Goal: Understand process/instructions

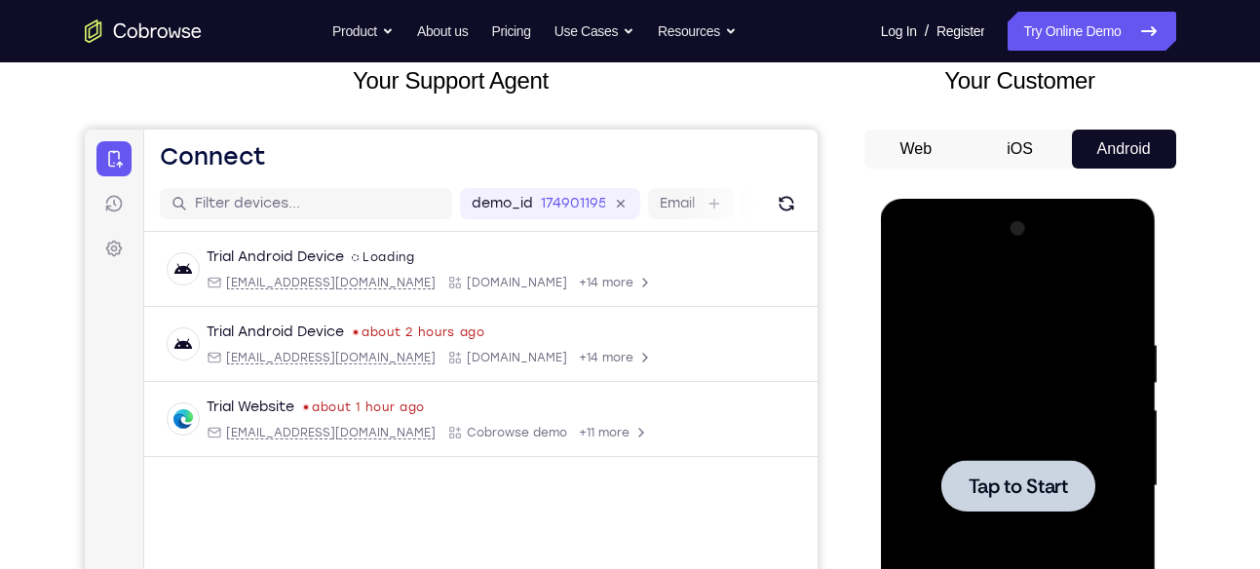
click at [1043, 487] on span "Tap to Start" at bounding box center [1017, 485] width 99 height 19
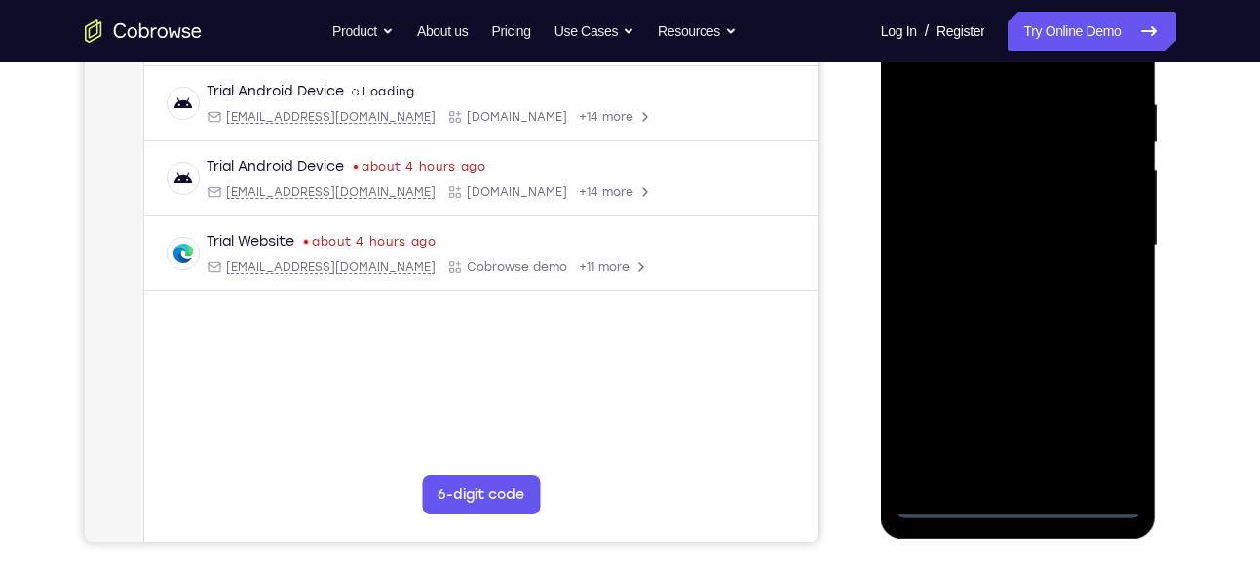
scroll to position [366, 0]
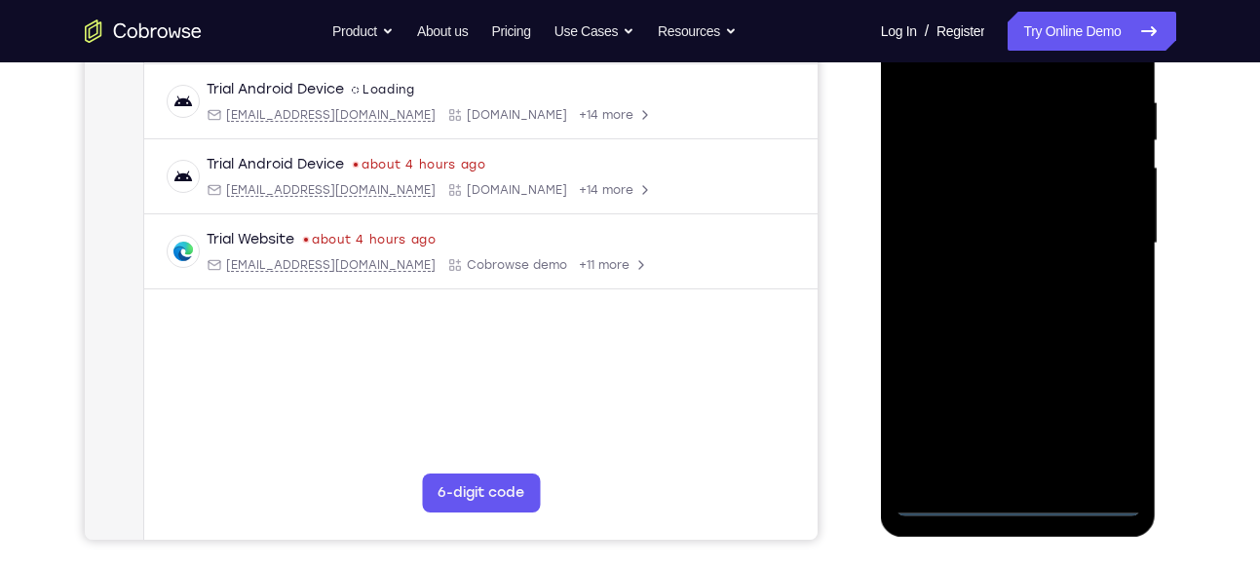
click at [1018, 503] on div at bounding box center [1018, 244] width 246 height 546
click at [1098, 420] on div at bounding box center [1018, 244] width 246 height 546
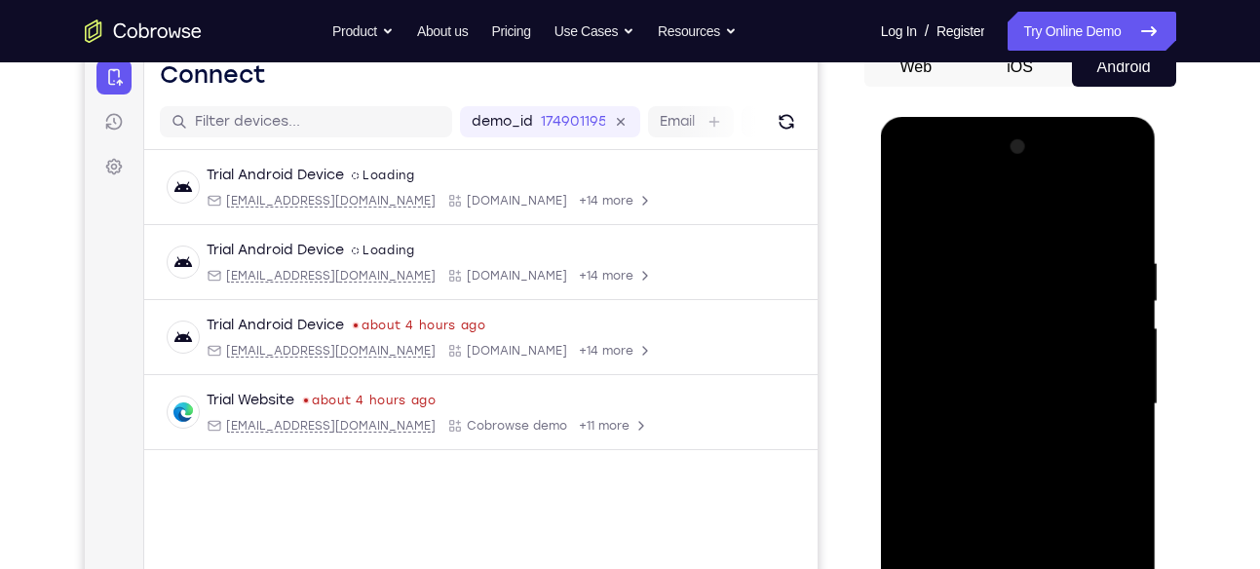
scroll to position [199, 0]
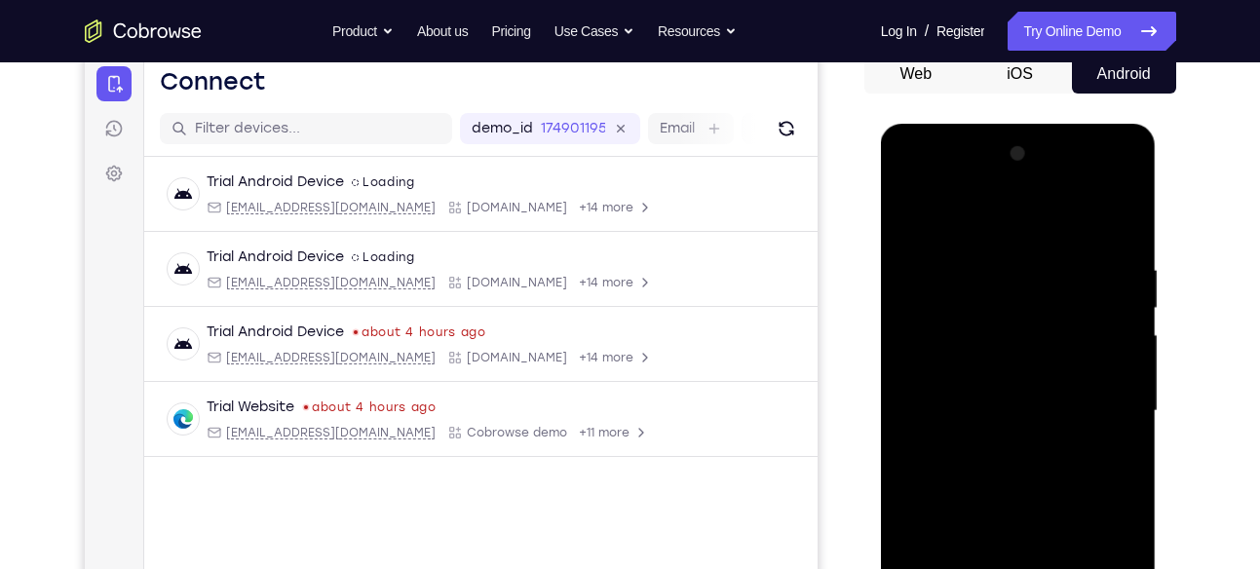
click at [944, 204] on div at bounding box center [1018, 411] width 246 height 546
click at [1101, 398] on div at bounding box center [1018, 411] width 246 height 546
click at [996, 442] on div at bounding box center [1018, 411] width 246 height 546
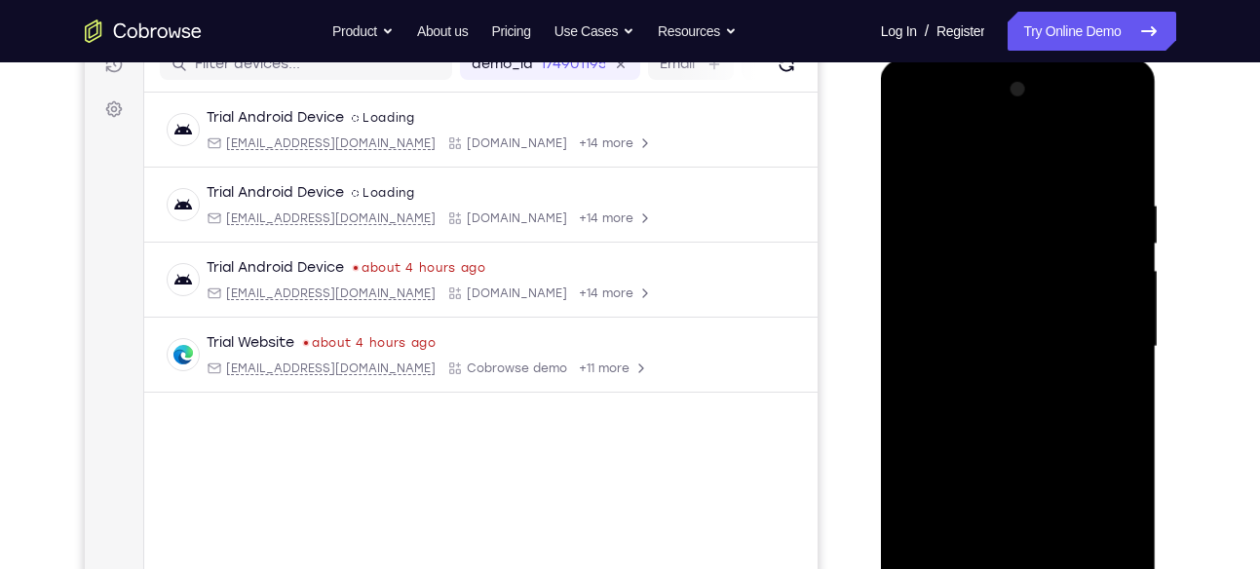
scroll to position [264, 0]
click at [978, 326] on div at bounding box center [1018, 346] width 246 height 546
click at [947, 347] on div at bounding box center [1018, 346] width 246 height 546
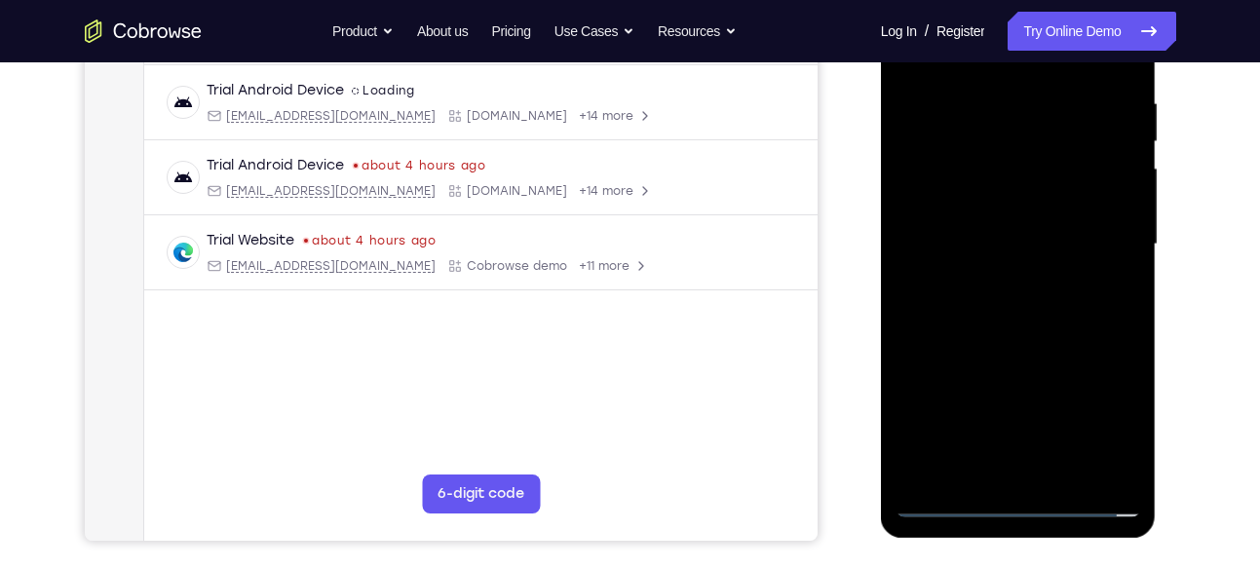
scroll to position [366, 0]
click at [1054, 333] on div at bounding box center [1018, 244] width 246 height 546
click at [1084, 271] on div at bounding box center [1018, 244] width 246 height 546
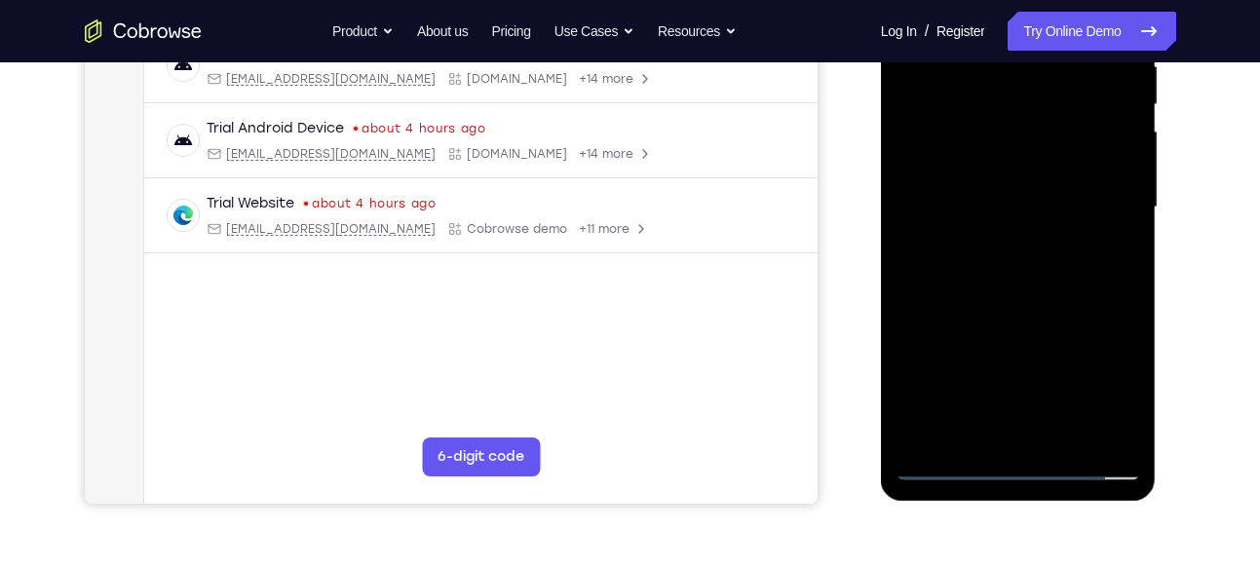
scroll to position [403, 0]
drag, startPoint x: 1084, startPoint y: 234, endPoint x: 1069, endPoint y: 225, distance: 17.9
click at [1069, 225] on div at bounding box center [1018, 207] width 246 height 546
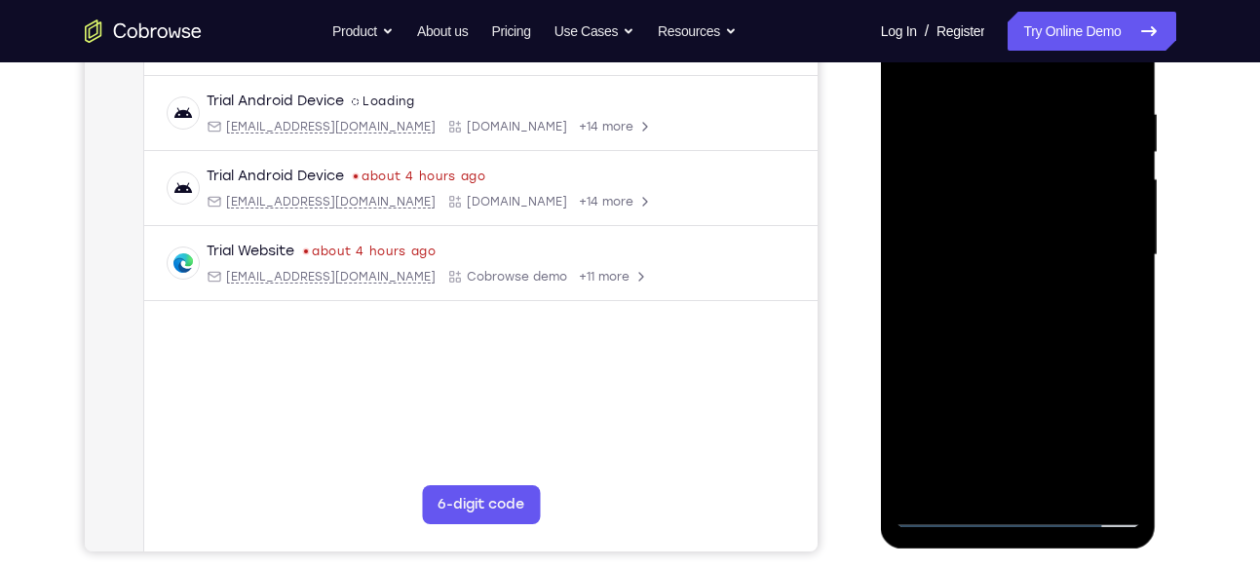
scroll to position [360, 0]
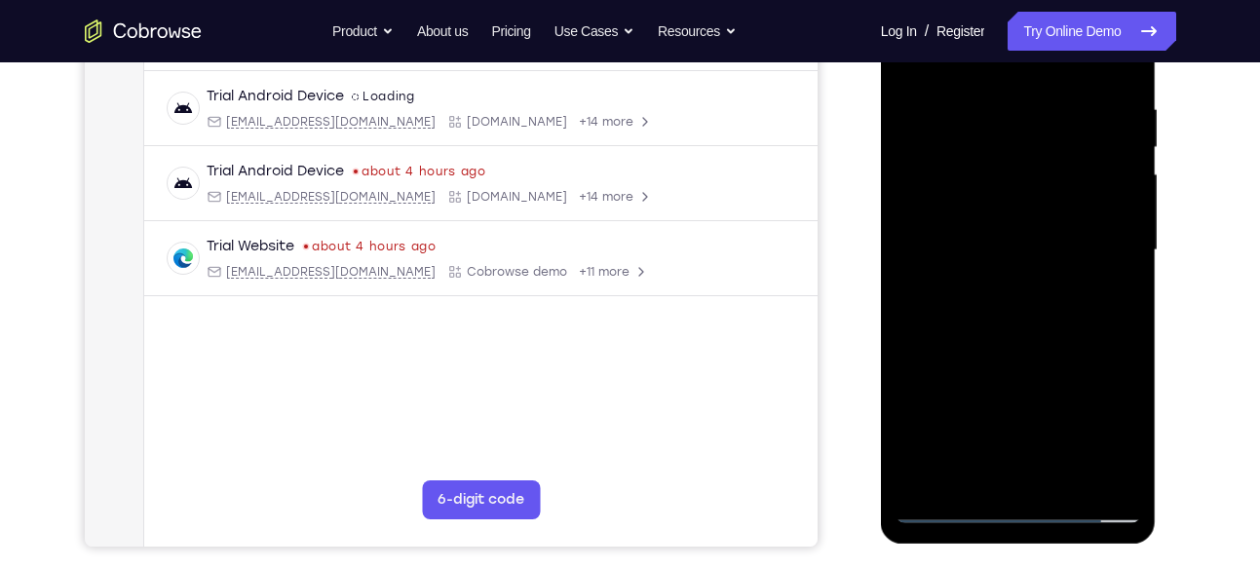
click at [1125, 292] on div at bounding box center [1018, 251] width 246 height 546
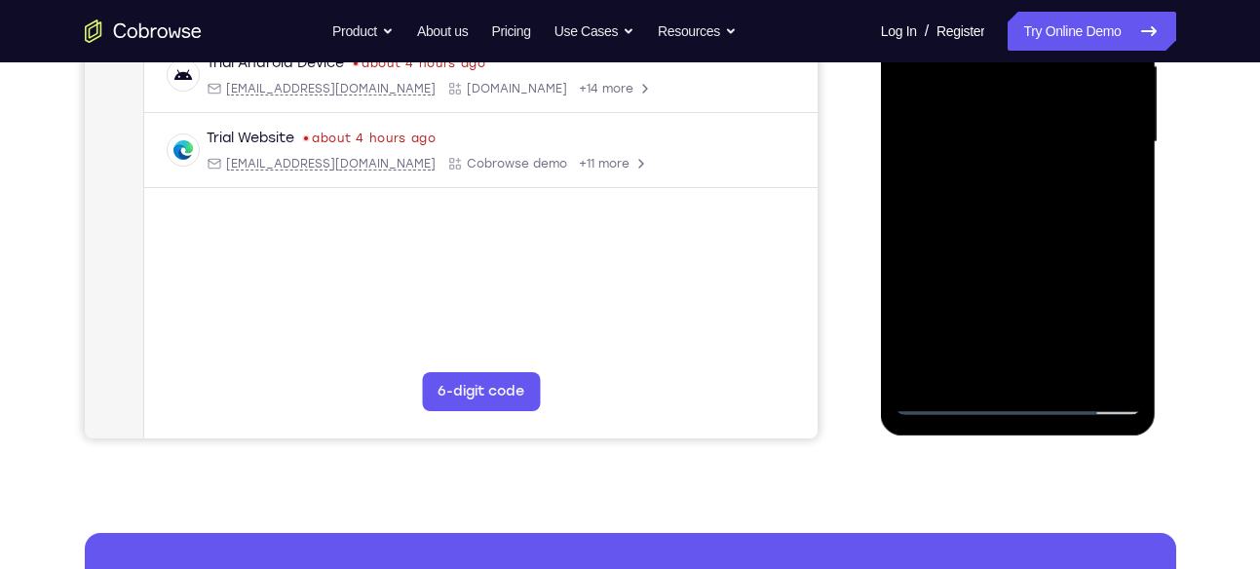
scroll to position [469, 0]
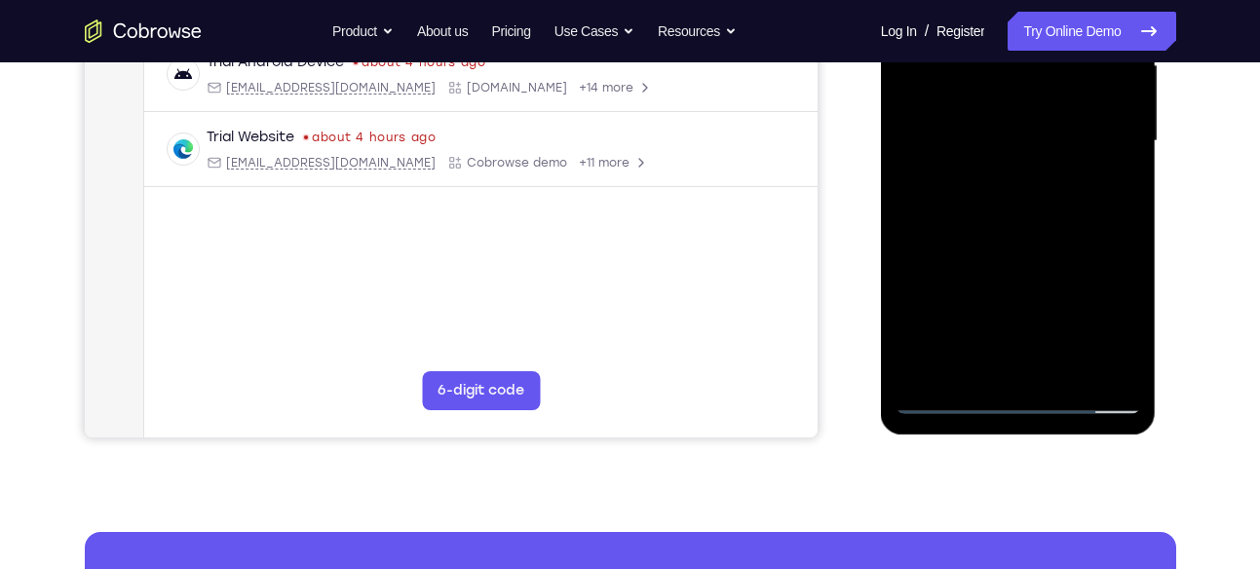
click at [1127, 188] on div at bounding box center [1018, 141] width 246 height 546
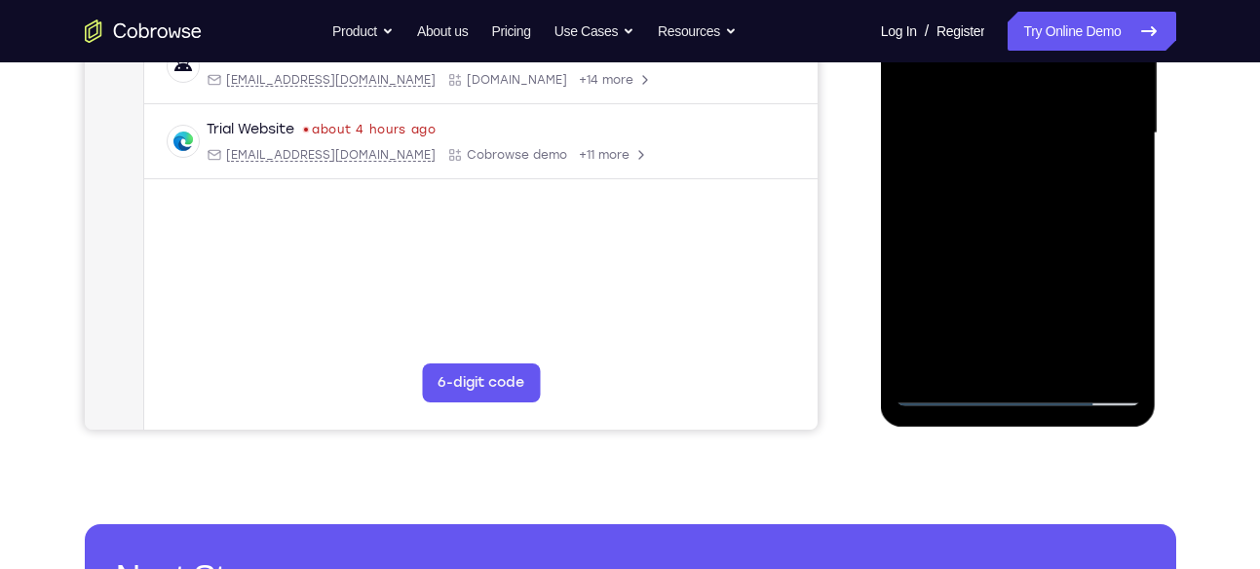
scroll to position [475, 0]
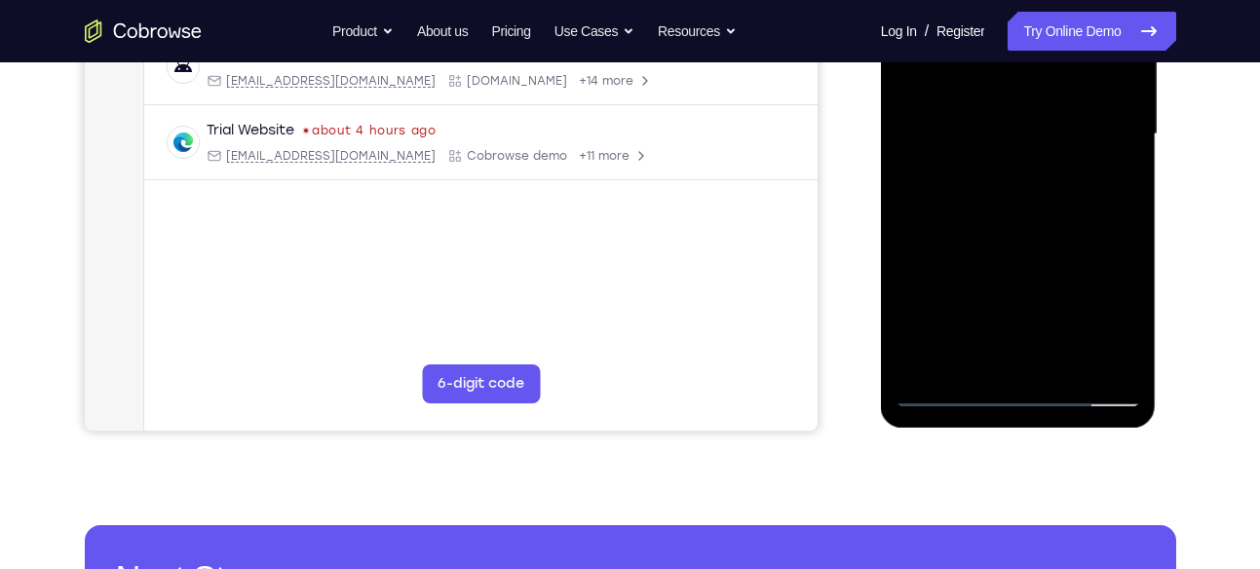
click at [1131, 182] on div at bounding box center [1018, 135] width 246 height 546
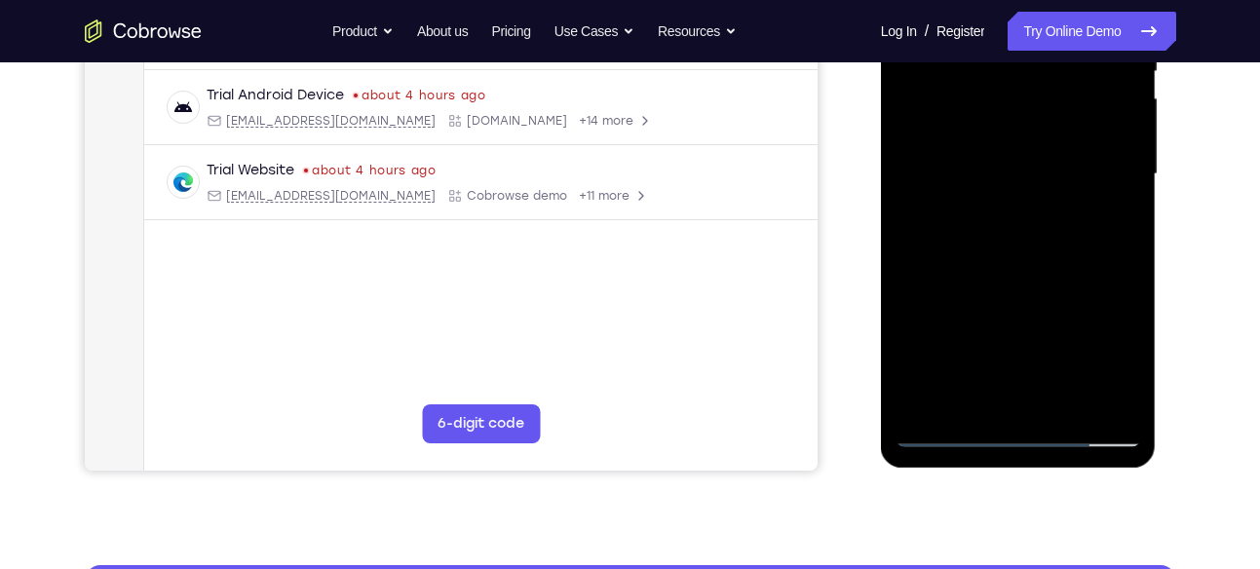
scroll to position [435, 0]
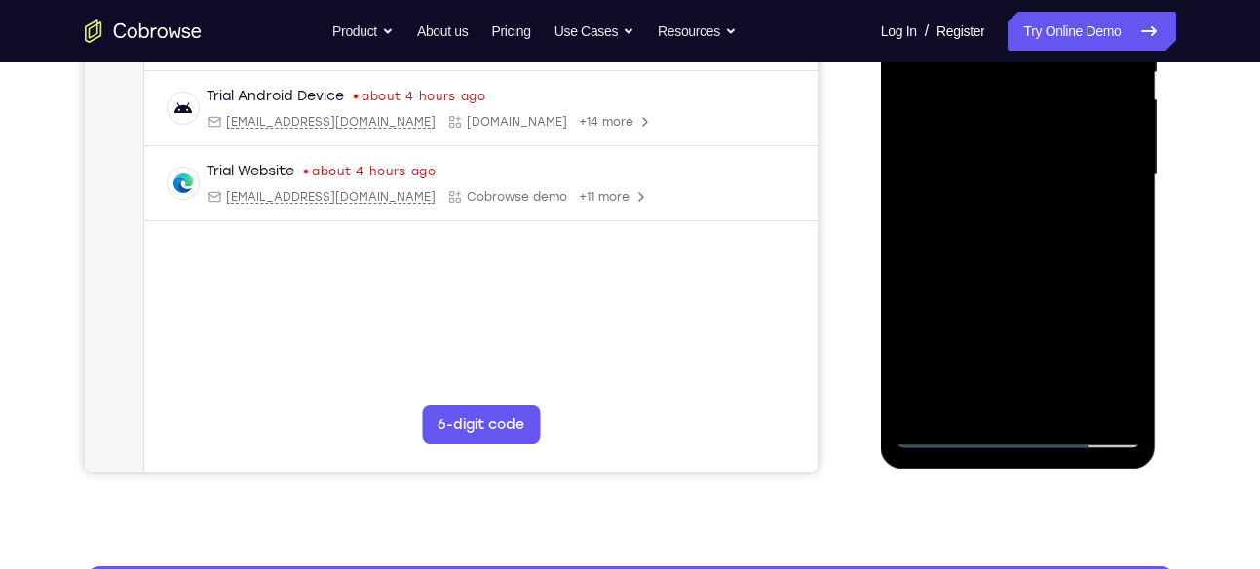
click at [1119, 220] on div at bounding box center [1018, 176] width 246 height 546
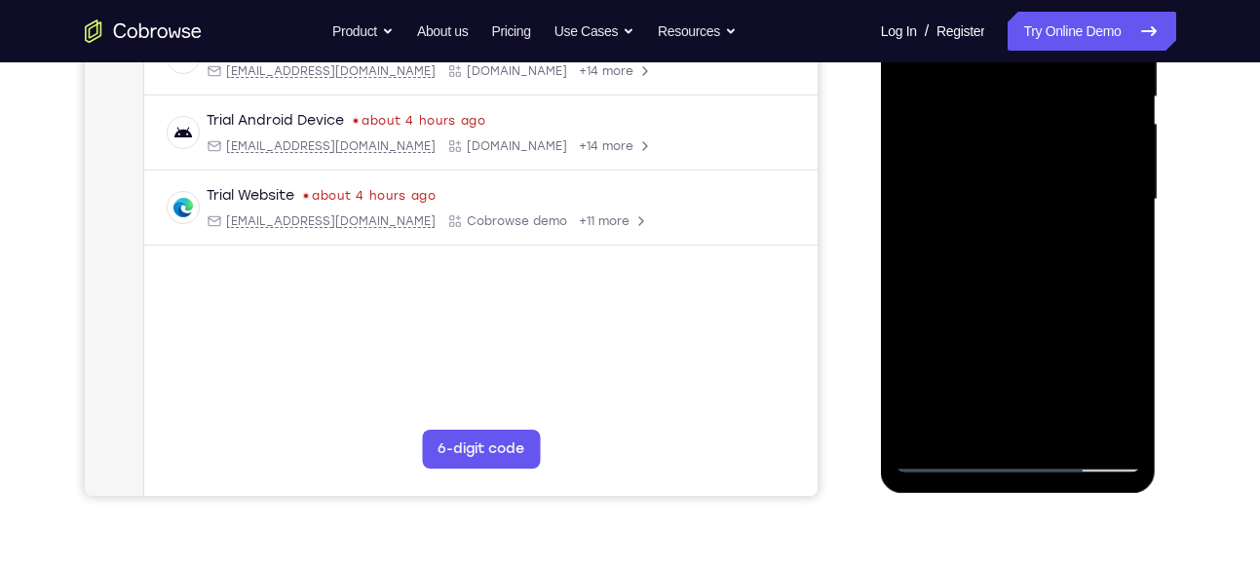
scroll to position [461, 0]
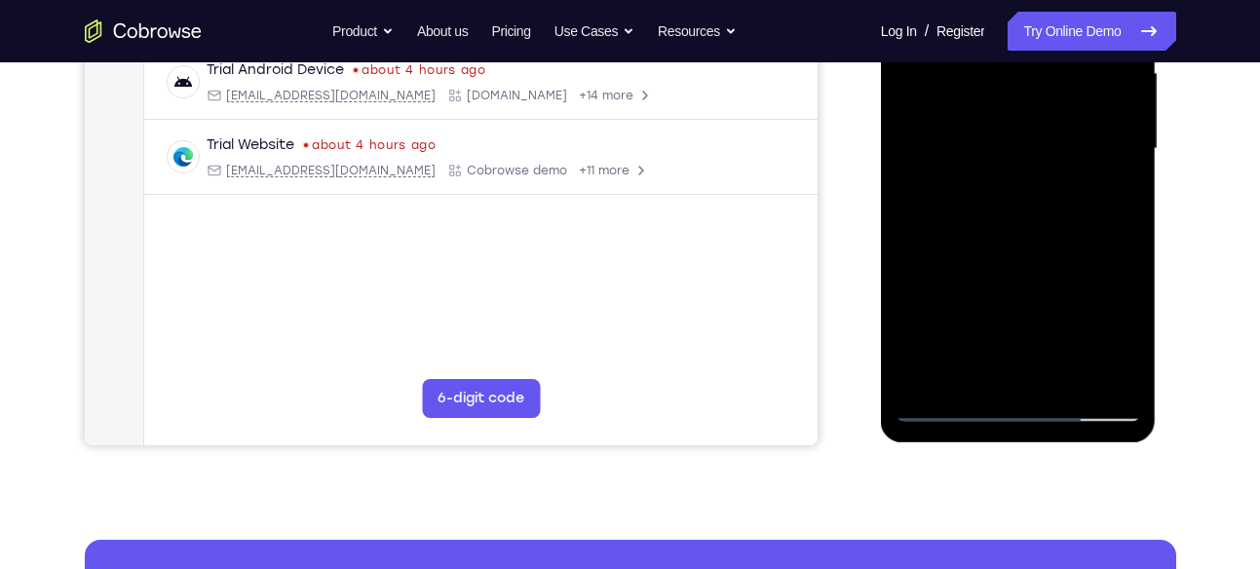
click at [1121, 189] on div at bounding box center [1018, 149] width 246 height 546
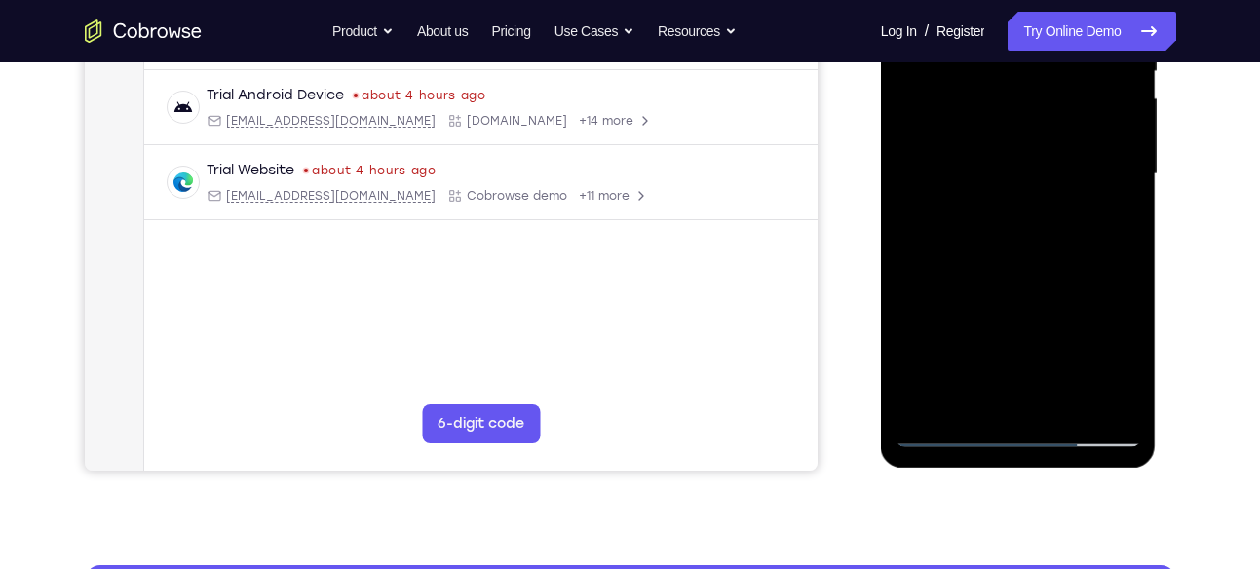
click at [1125, 214] on div at bounding box center [1018, 175] width 246 height 546
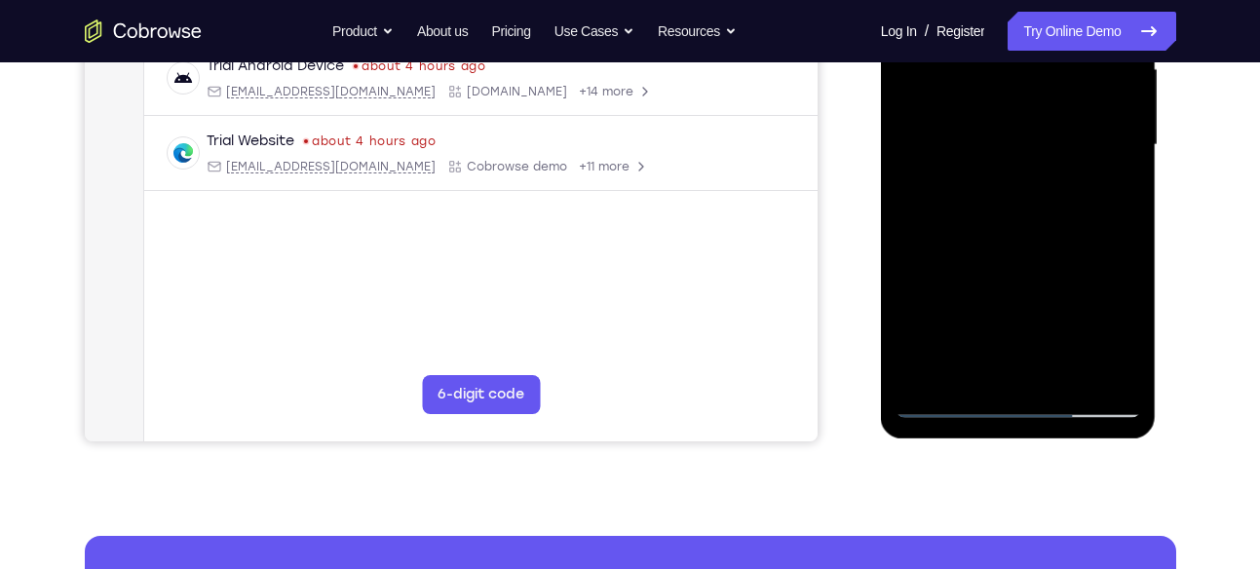
scroll to position [470, 0]
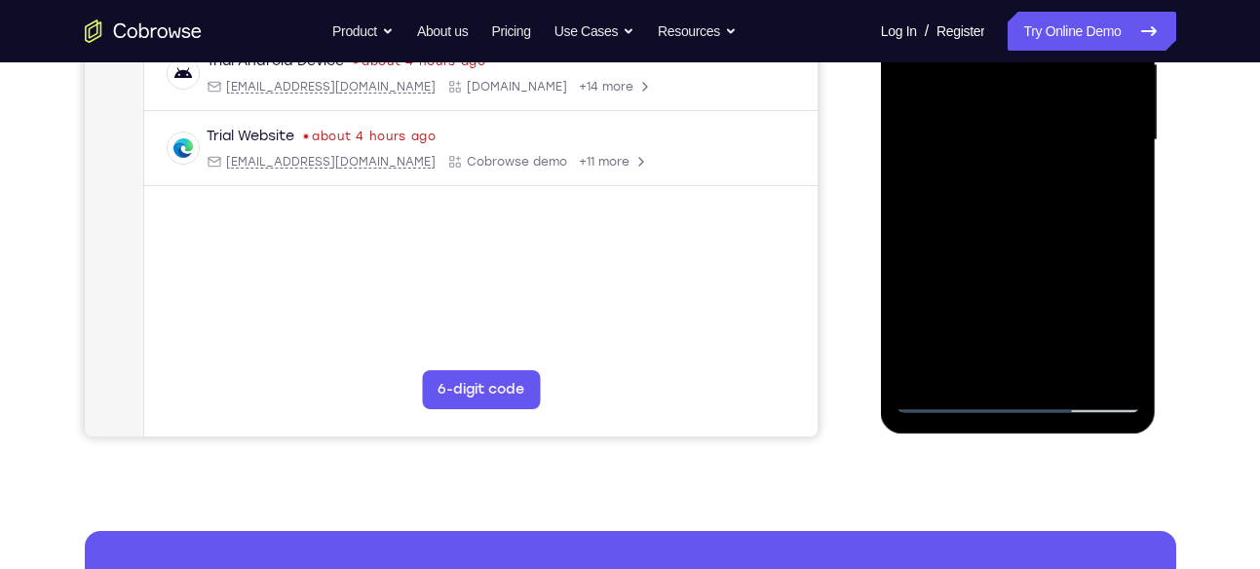
click at [1126, 190] on div at bounding box center [1018, 140] width 246 height 546
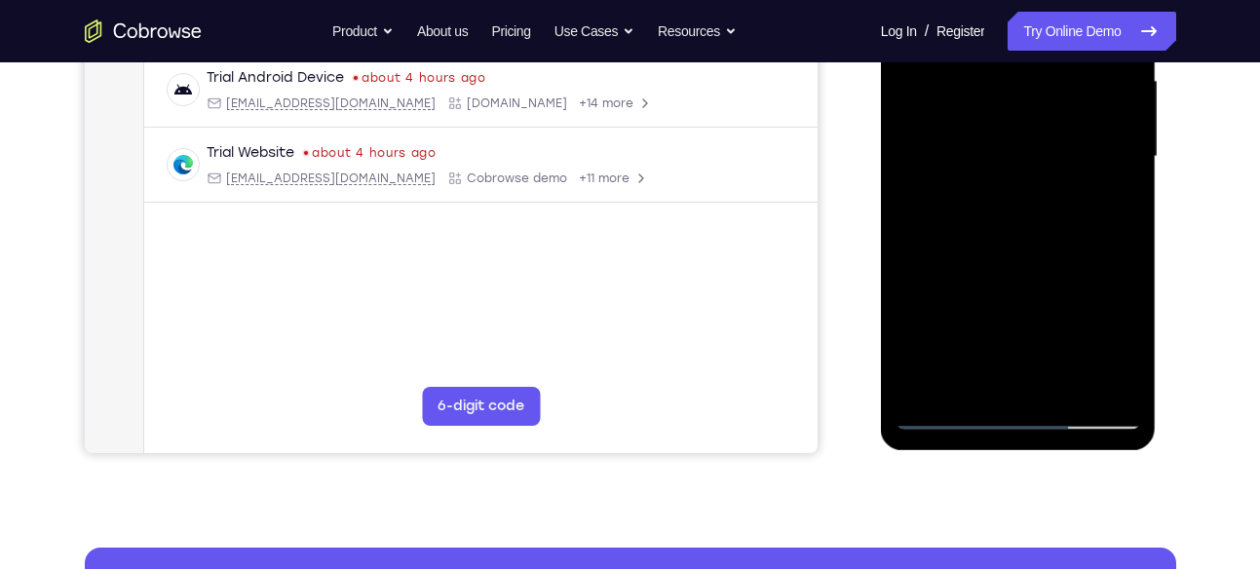
scroll to position [408, 0]
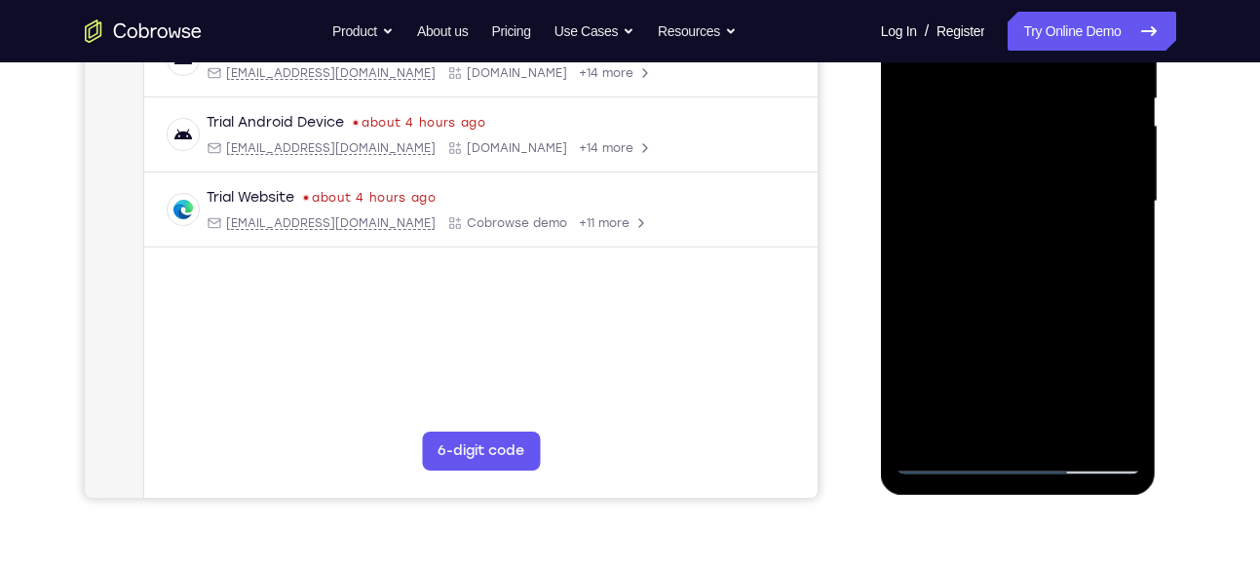
click at [1120, 249] on div at bounding box center [1018, 202] width 246 height 546
click at [1125, 247] on div at bounding box center [1018, 202] width 246 height 546
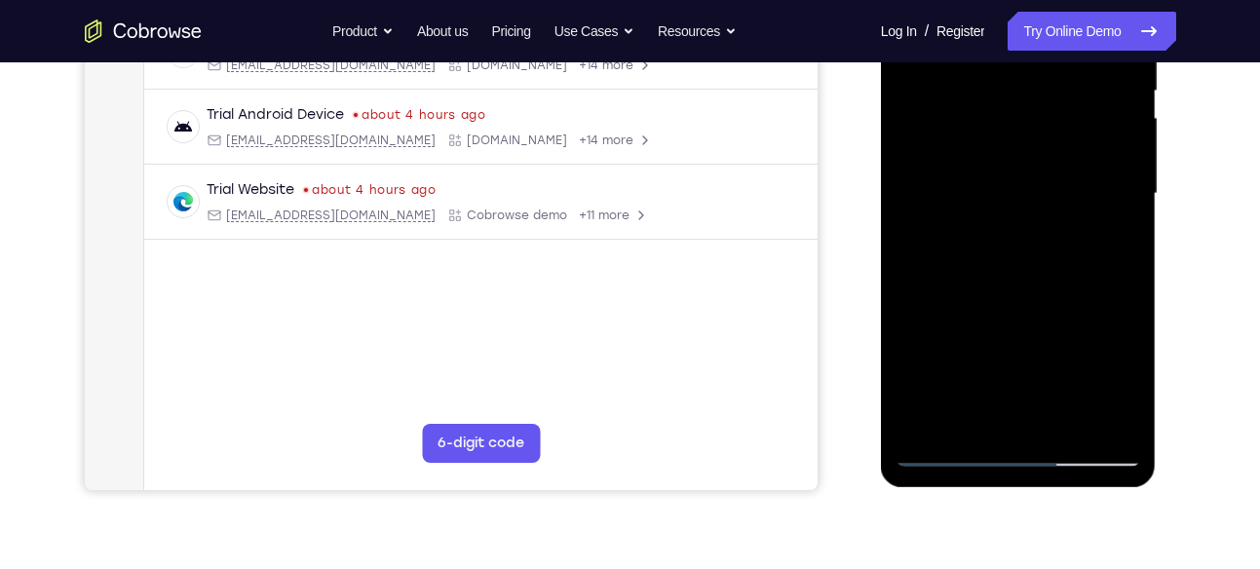
scroll to position [415, 0]
click at [1129, 240] on div at bounding box center [1018, 195] width 246 height 546
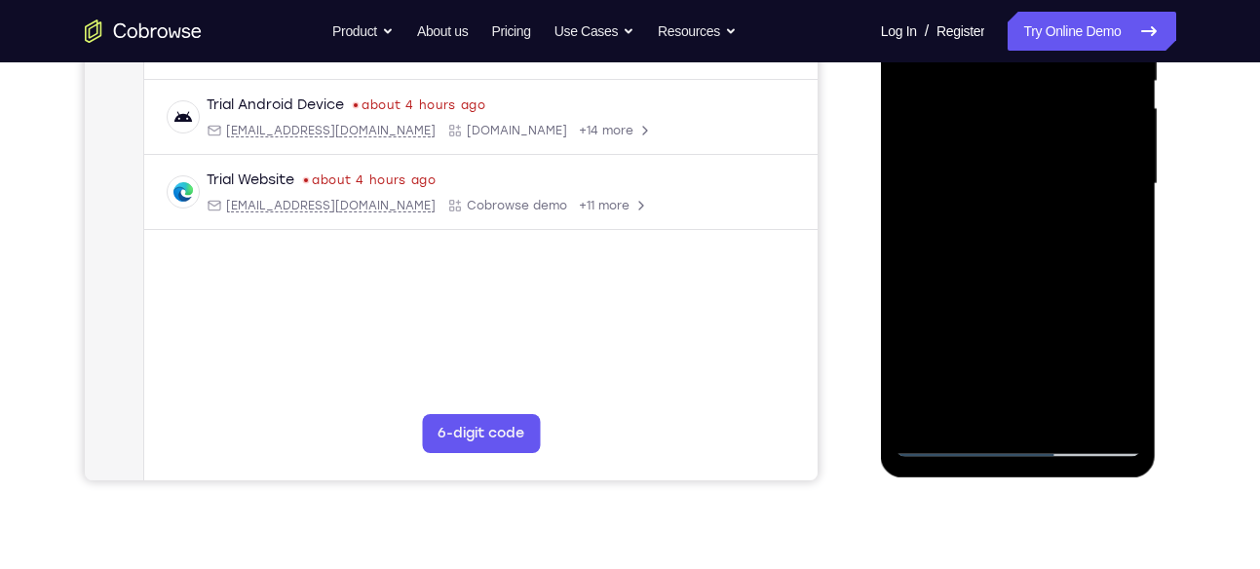
scroll to position [427, 0]
click at [1129, 226] on div at bounding box center [1018, 183] width 246 height 546
click at [1122, 230] on div at bounding box center [1018, 183] width 246 height 546
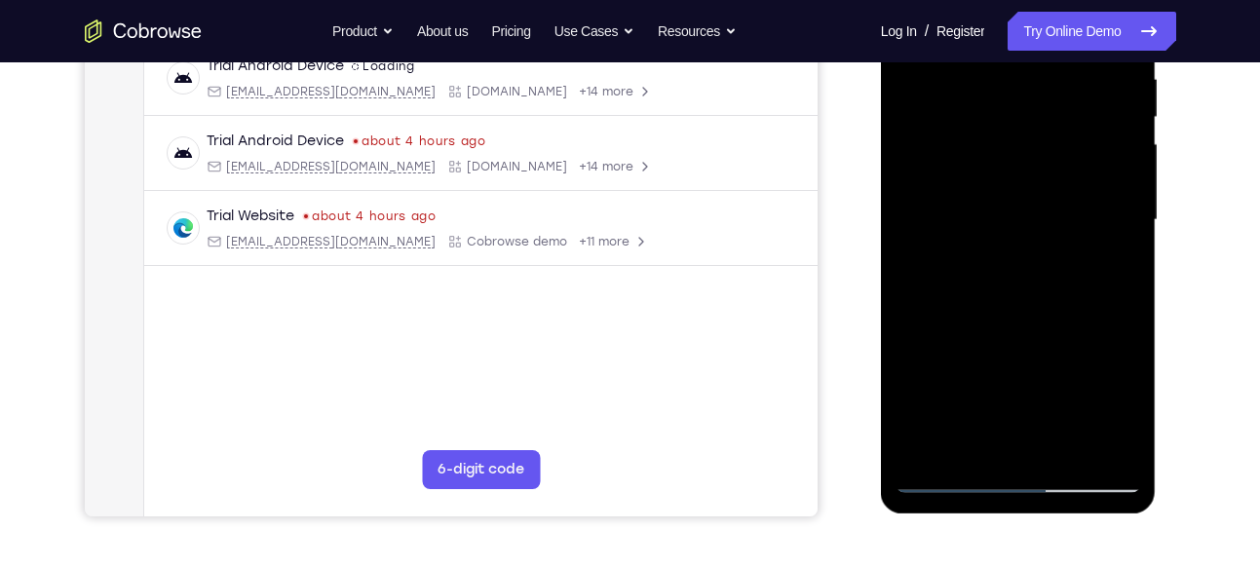
scroll to position [389, 0]
click at [1124, 264] on div at bounding box center [1018, 221] width 246 height 546
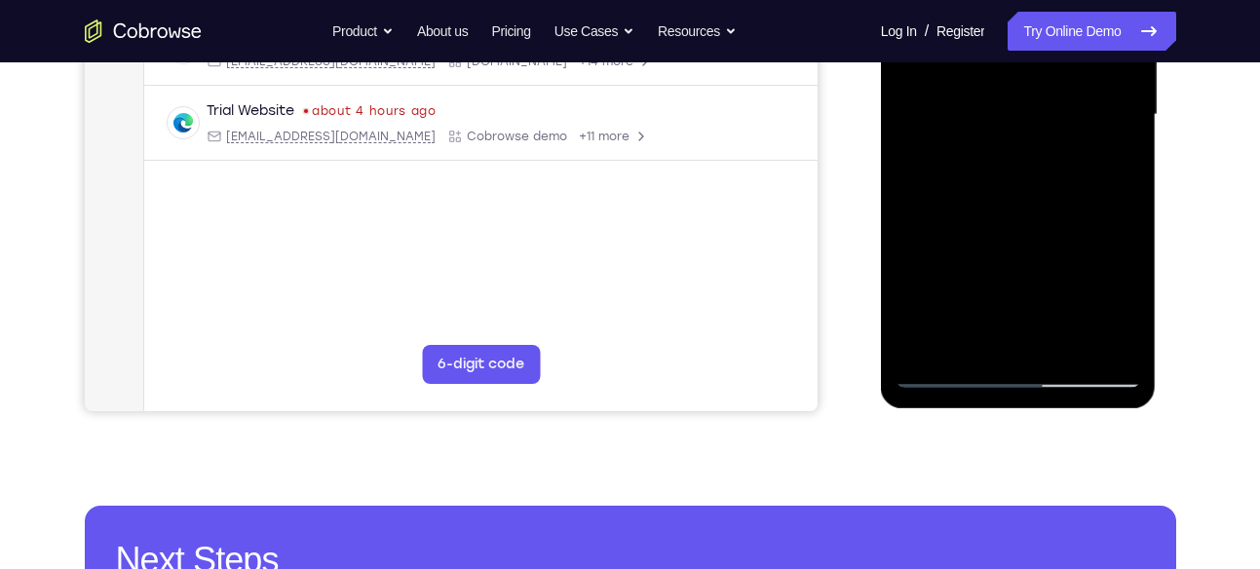
scroll to position [508, 0]
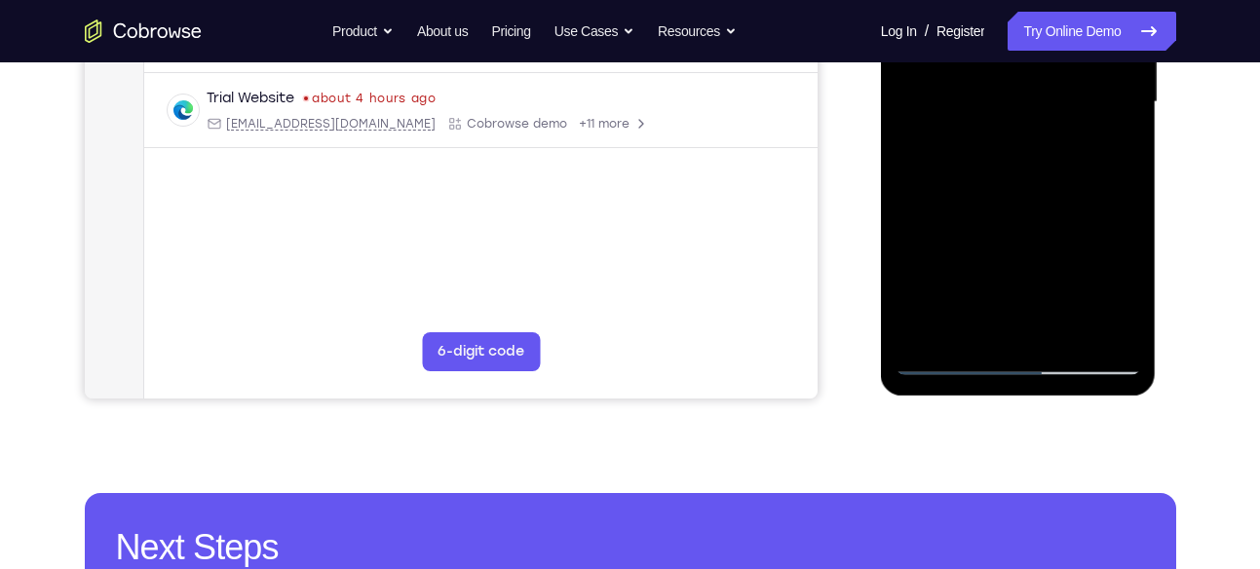
drag, startPoint x: 1057, startPoint y: 134, endPoint x: 1043, endPoint y: 176, distance: 44.4
click at [1043, 176] on div at bounding box center [1018, 102] width 246 height 546
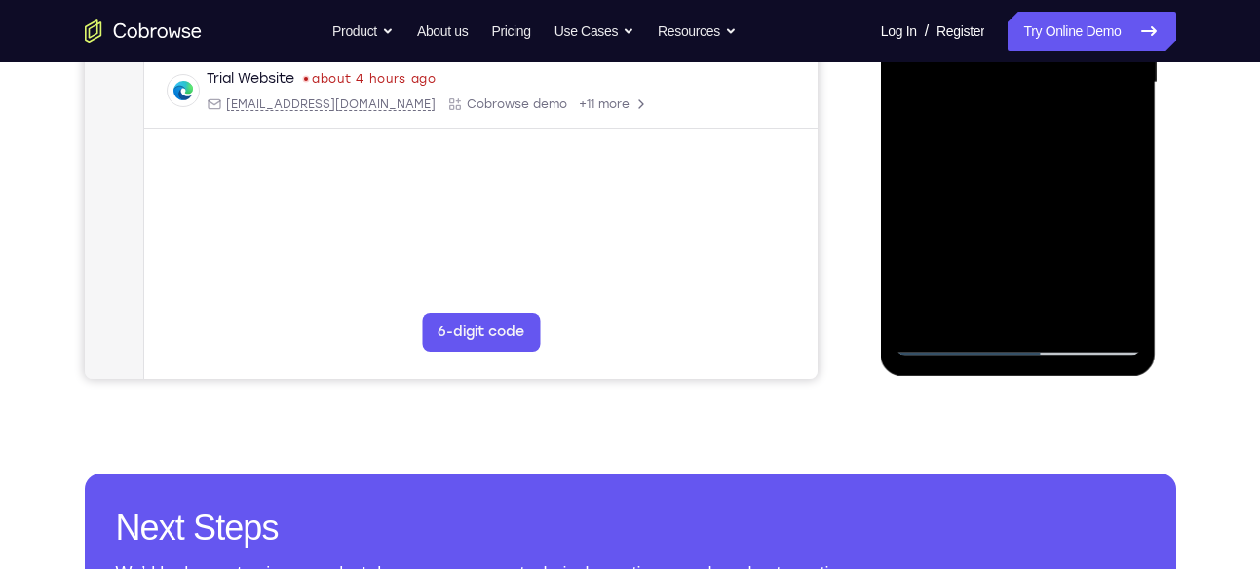
scroll to position [528, 0]
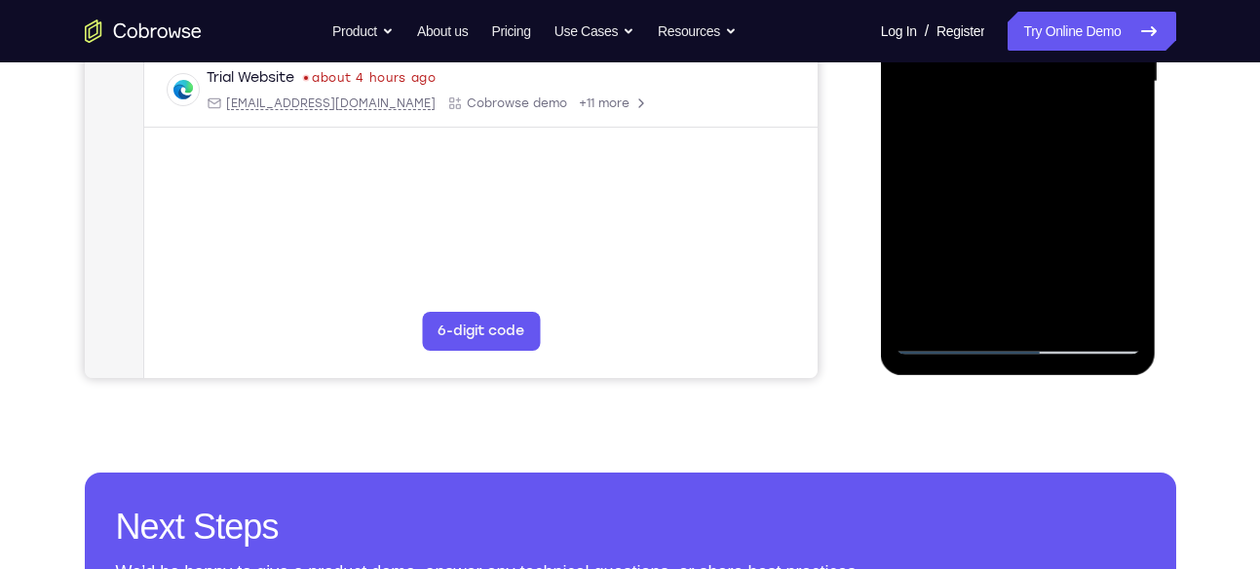
click at [911, 236] on div at bounding box center [1018, 82] width 246 height 546
drag, startPoint x: 996, startPoint y: 236, endPoint x: 978, endPoint y: 247, distance: 21.1
click at [978, 247] on div at bounding box center [1018, 82] width 246 height 546
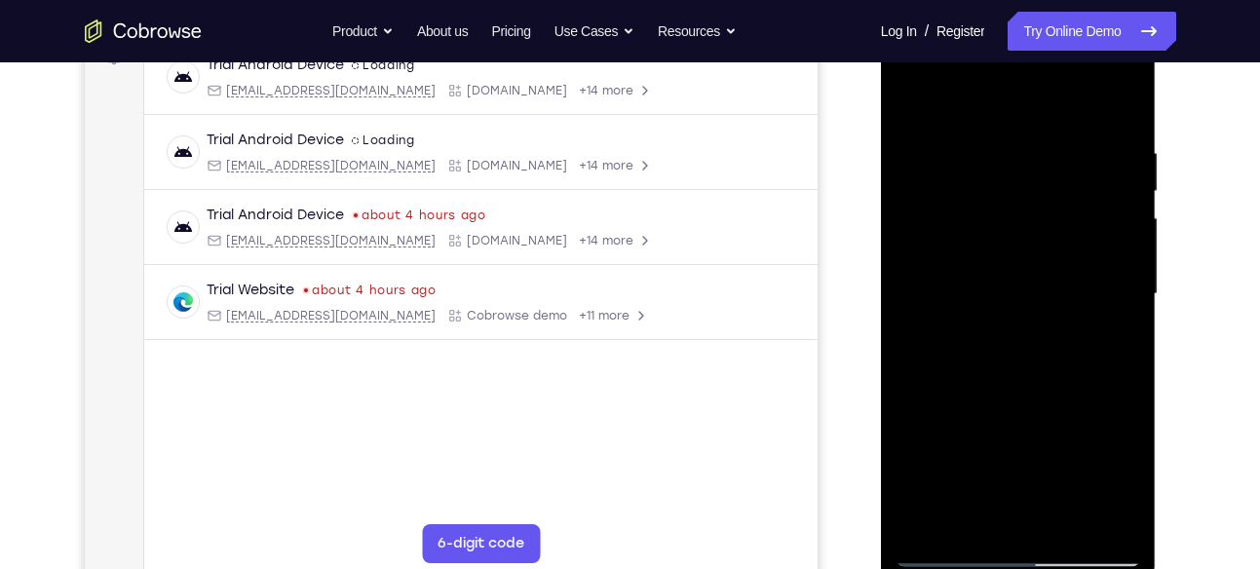
scroll to position [315, 0]
click at [924, 108] on div at bounding box center [1018, 295] width 246 height 546
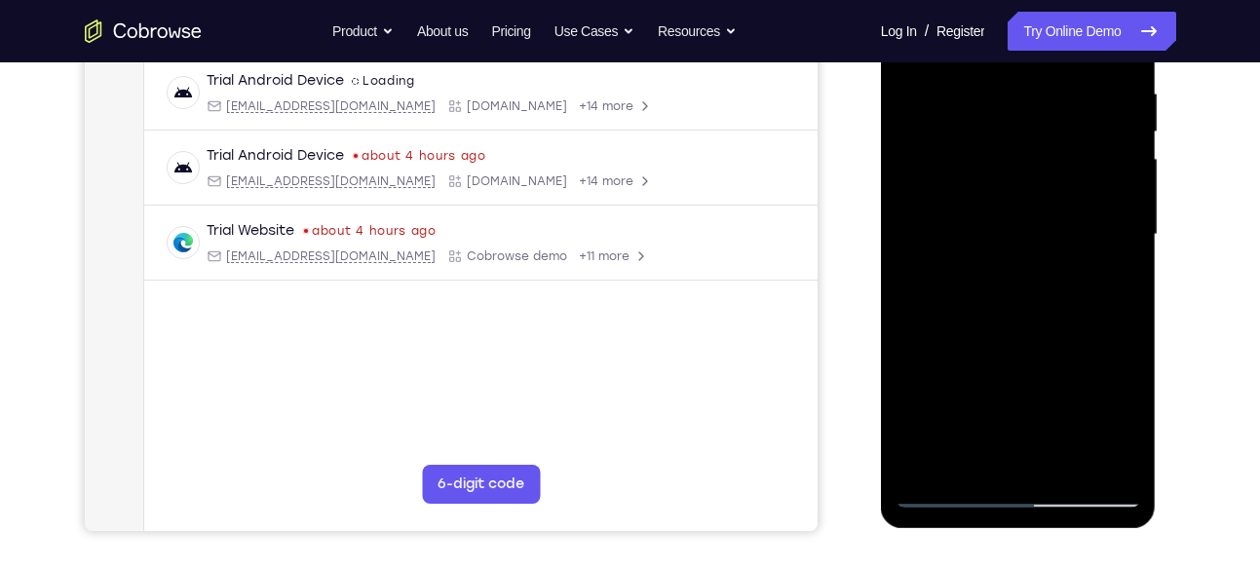
scroll to position [376, 0]
drag, startPoint x: 1035, startPoint y: 285, endPoint x: 1034, endPoint y: 194, distance: 91.6
click at [1034, 194] on div at bounding box center [1018, 234] width 246 height 546
click at [934, 302] on div at bounding box center [1018, 234] width 246 height 546
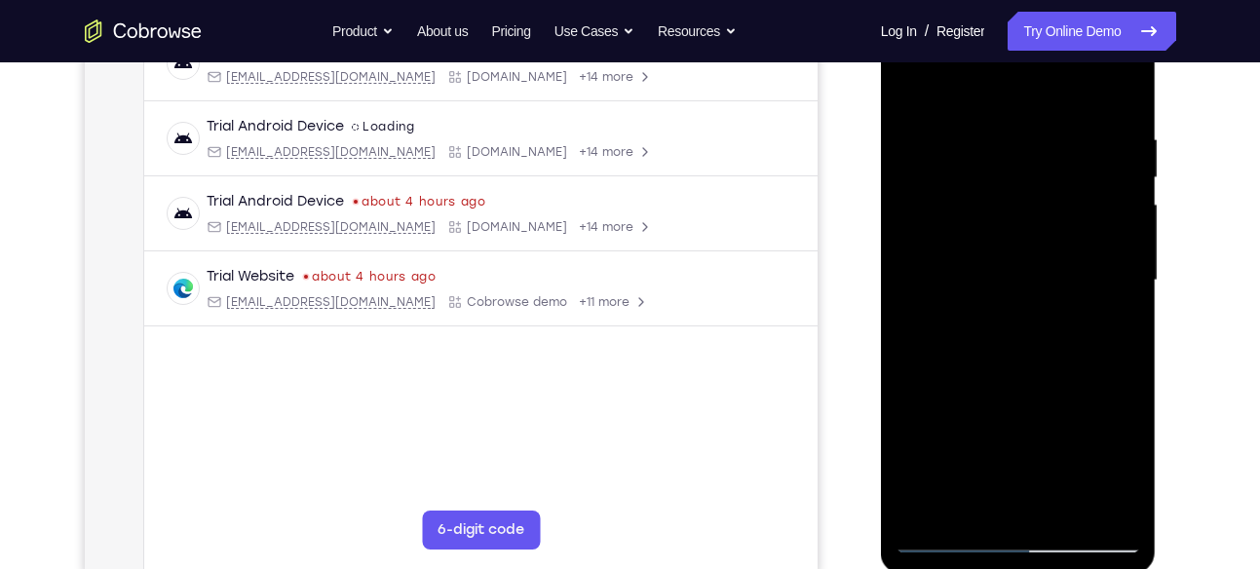
scroll to position [347, 0]
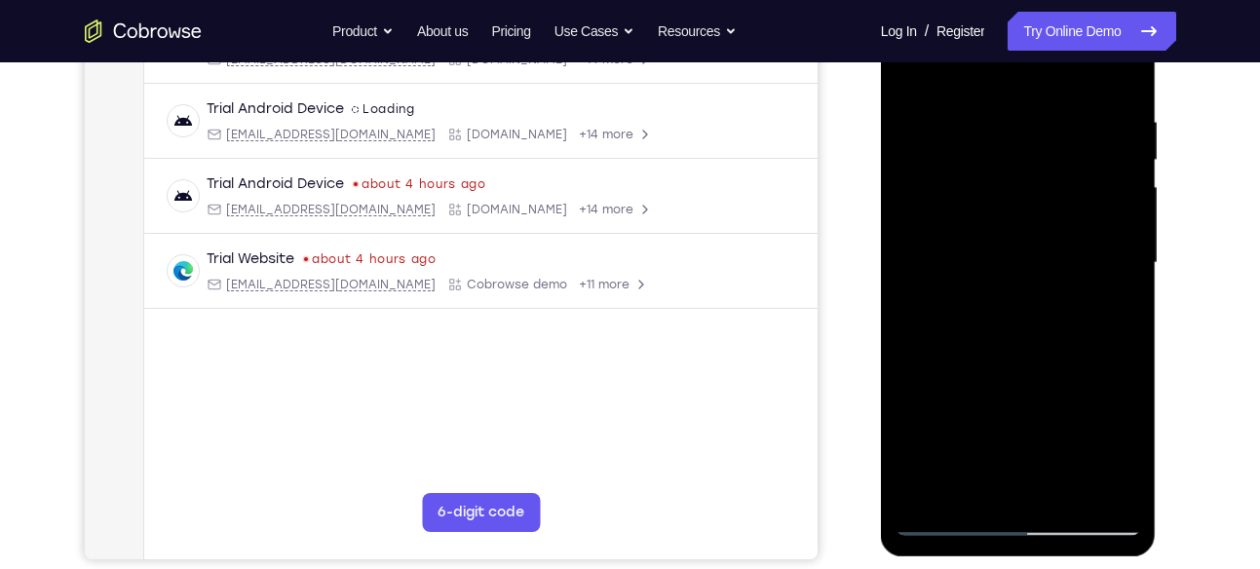
click at [965, 415] on div at bounding box center [1018, 263] width 246 height 546
click at [1128, 444] on div at bounding box center [1018, 263] width 246 height 546
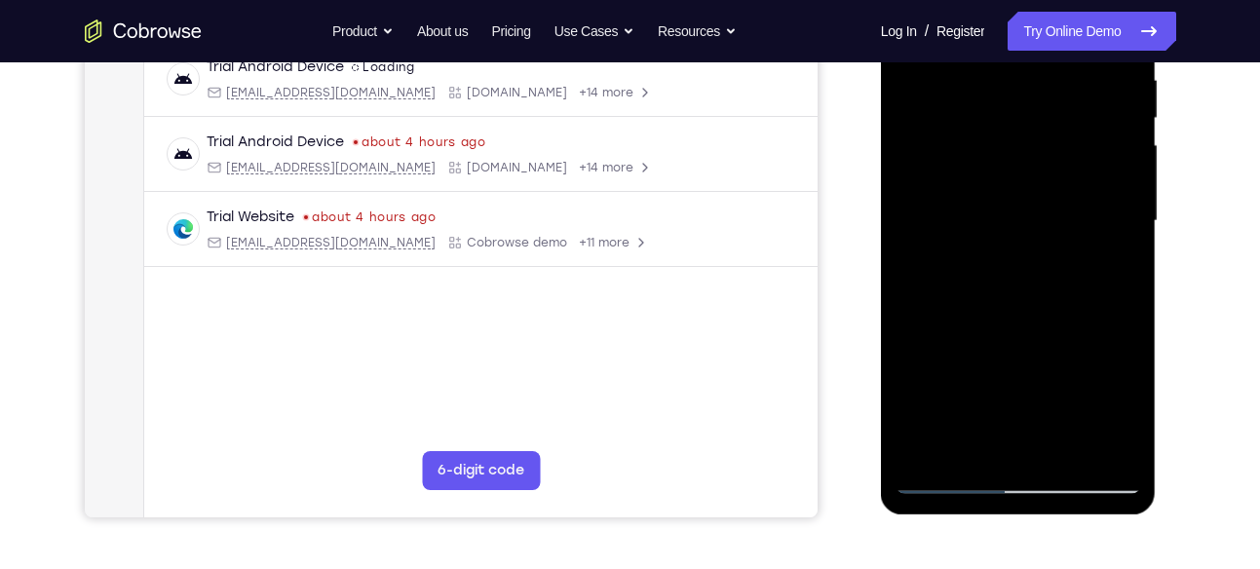
scroll to position [394, 0]
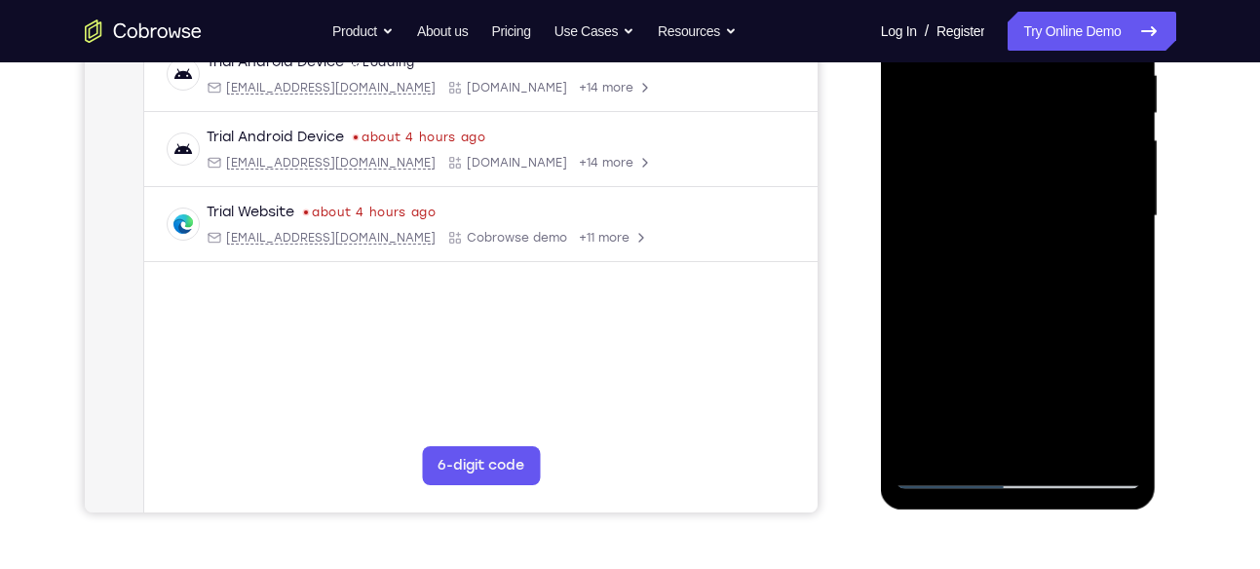
click at [971, 444] on div at bounding box center [1018, 216] width 246 height 546
click at [976, 283] on div at bounding box center [1018, 216] width 246 height 546
click at [1101, 216] on div at bounding box center [1018, 216] width 246 height 546
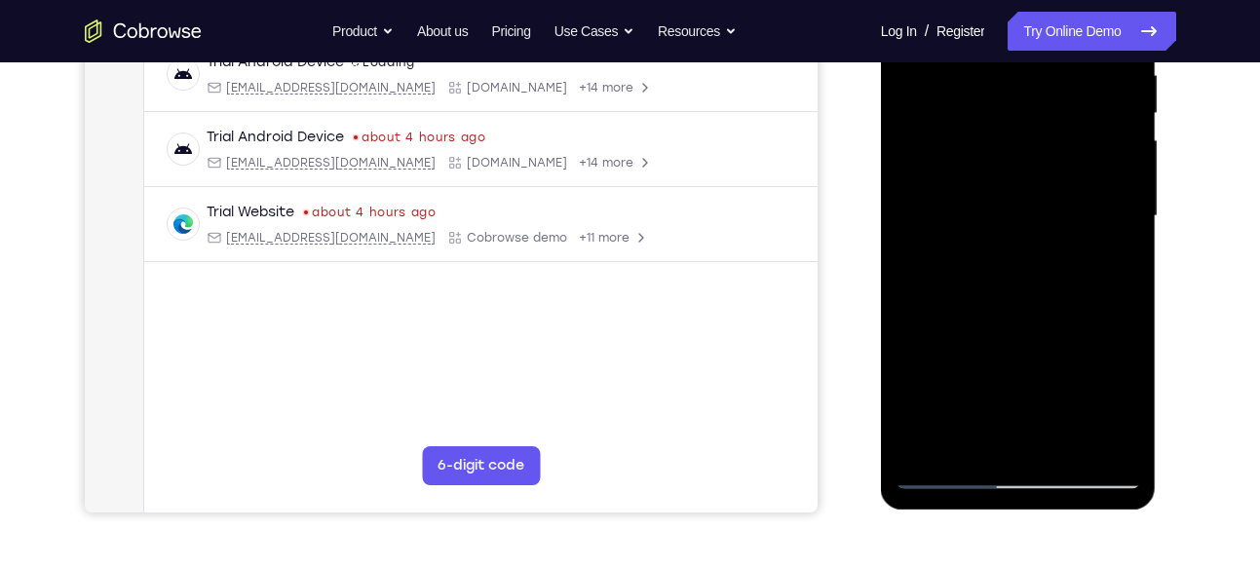
click at [1101, 216] on div at bounding box center [1018, 216] width 246 height 546
click at [1107, 112] on div at bounding box center [1018, 216] width 246 height 546
click at [1119, 209] on div at bounding box center [1018, 216] width 246 height 546
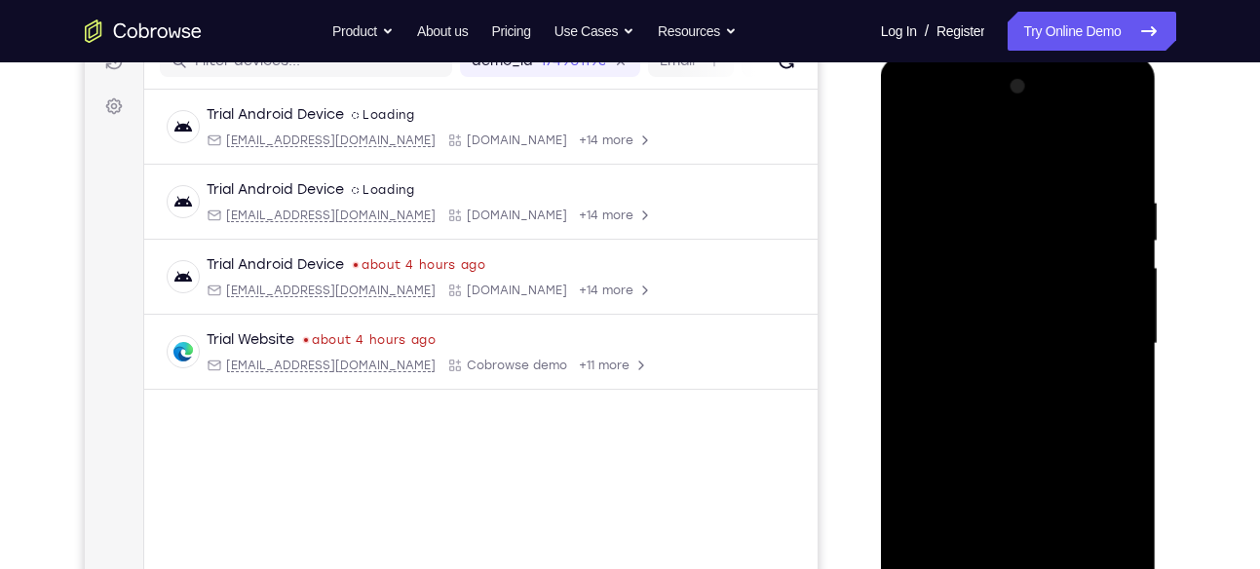
scroll to position [265, 0]
click at [915, 139] on div at bounding box center [1018, 345] width 246 height 546
click at [912, 142] on div at bounding box center [1018, 345] width 246 height 546
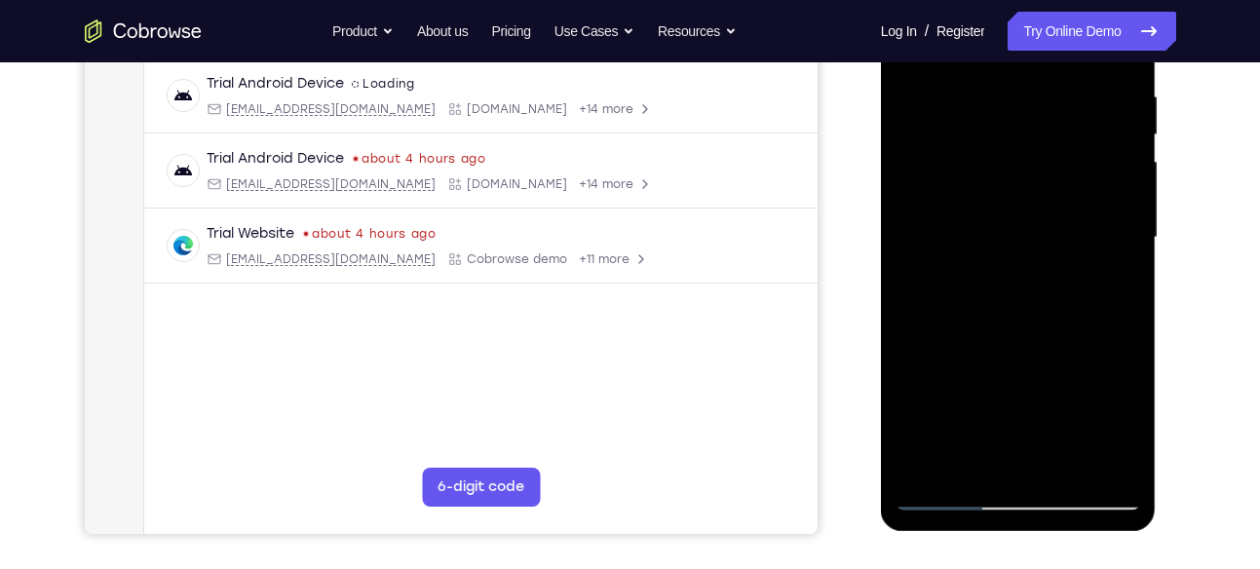
drag, startPoint x: 1036, startPoint y: 244, endPoint x: 1031, endPoint y: 162, distance: 82.0
click at [1031, 162] on div at bounding box center [1018, 238] width 246 height 546
drag, startPoint x: 1029, startPoint y: 276, endPoint x: 1028, endPoint y: -16, distance: 291.3
click at [1028, 0] on div at bounding box center [1018, 238] width 246 height 546
drag, startPoint x: 1018, startPoint y: 362, endPoint x: 1023, endPoint y: 178, distance: 184.2
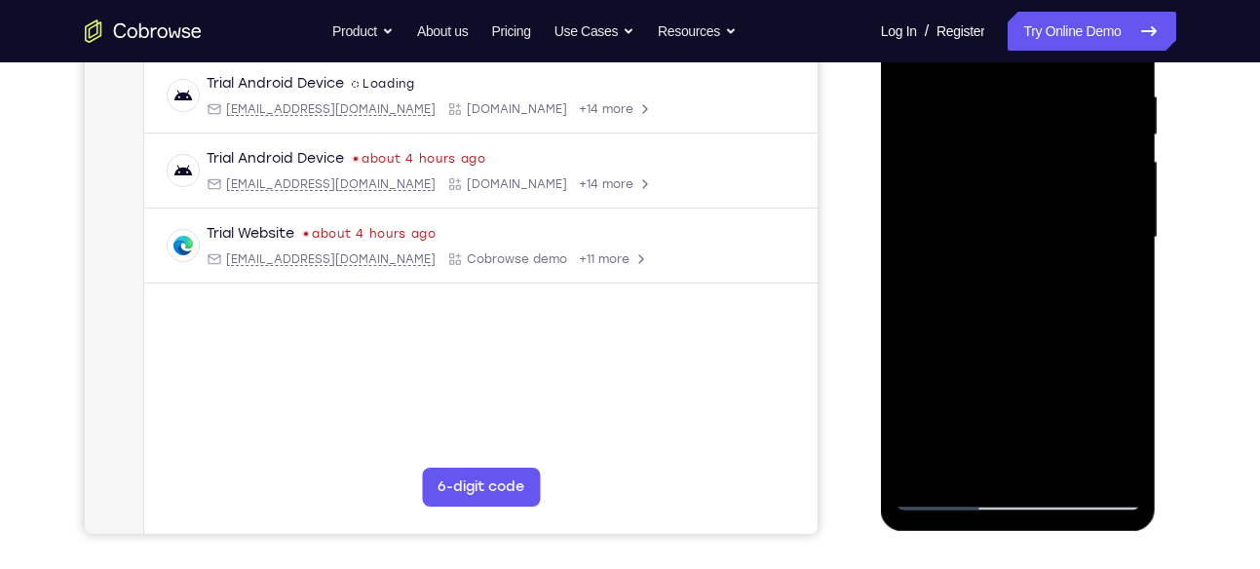
click at [1023, 178] on div at bounding box center [1018, 238] width 246 height 546
drag, startPoint x: 1043, startPoint y: 322, endPoint x: 1035, endPoint y: 56, distance: 266.1
click at [1035, 56] on div at bounding box center [1018, 238] width 246 height 546
drag, startPoint x: 1041, startPoint y: 313, endPoint x: 1029, endPoint y: 54, distance: 259.4
click at [1029, 54] on div at bounding box center [1018, 238] width 246 height 546
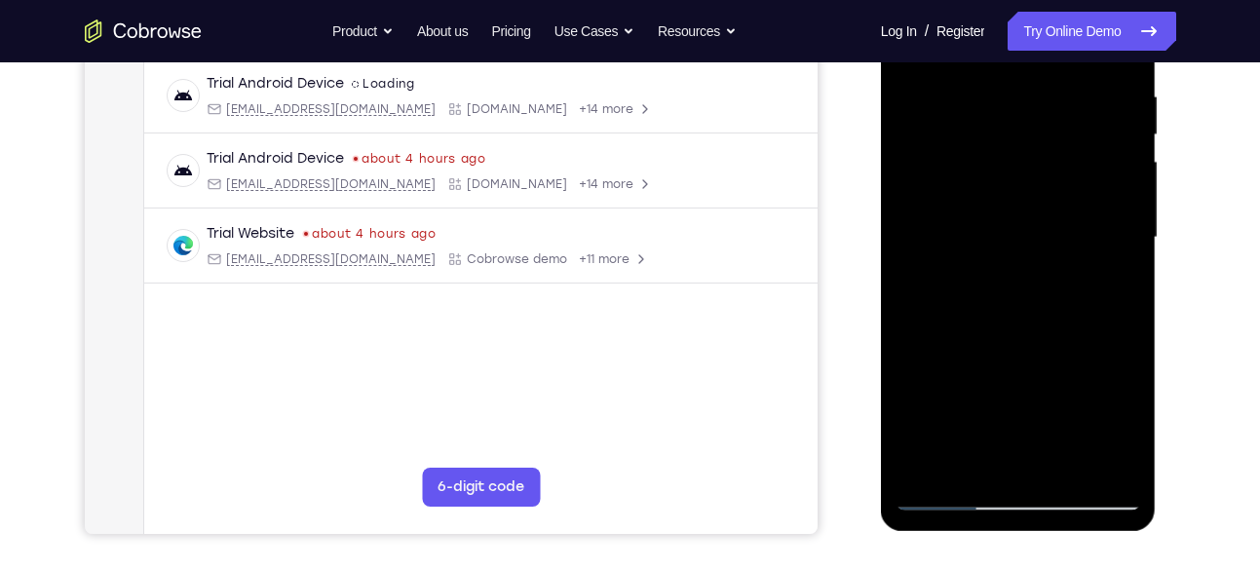
drag, startPoint x: 1011, startPoint y: 386, endPoint x: 1012, endPoint y: 136, distance: 249.4
click at [1012, 136] on div at bounding box center [1018, 238] width 246 height 546
drag, startPoint x: 1031, startPoint y: 334, endPoint x: 1040, endPoint y: 263, distance: 71.7
click at [1040, 263] on div at bounding box center [1018, 238] width 246 height 546
click at [1118, 266] on div at bounding box center [1018, 238] width 246 height 546
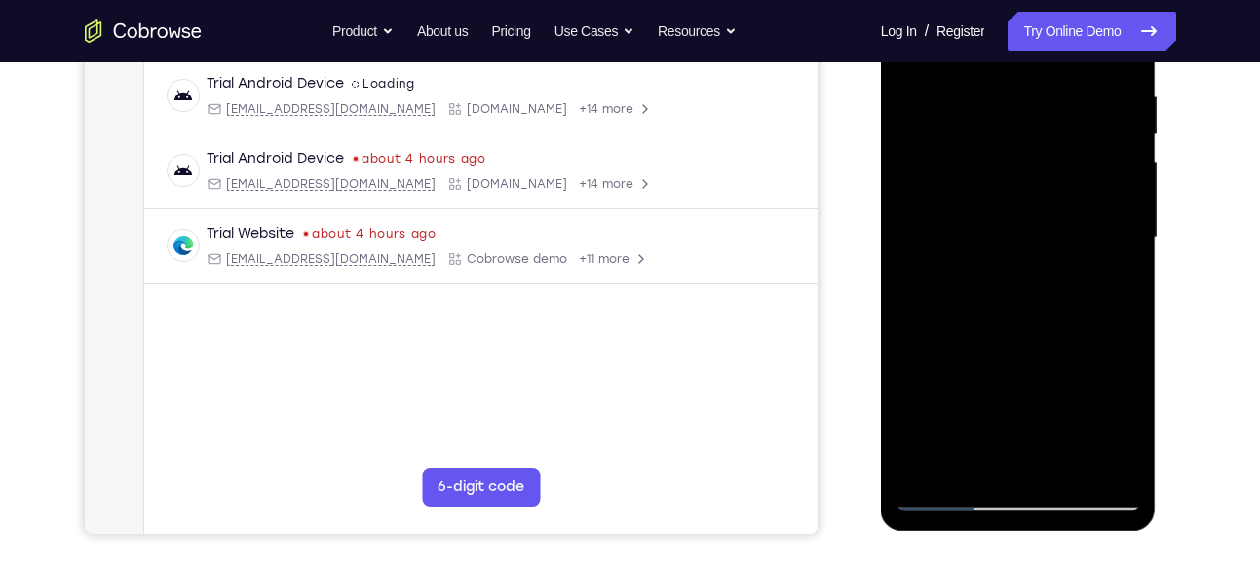
click at [1118, 266] on div at bounding box center [1018, 238] width 246 height 546
drag, startPoint x: 1044, startPoint y: 331, endPoint x: 1044, endPoint y: 115, distance: 216.3
click at [1044, 115] on div at bounding box center [1018, 238] width 246 height 546
drag, startPoint x: 1033, startPoint y: 360, endPoint x: 1031, endPoint y: 132, distance: 228.0
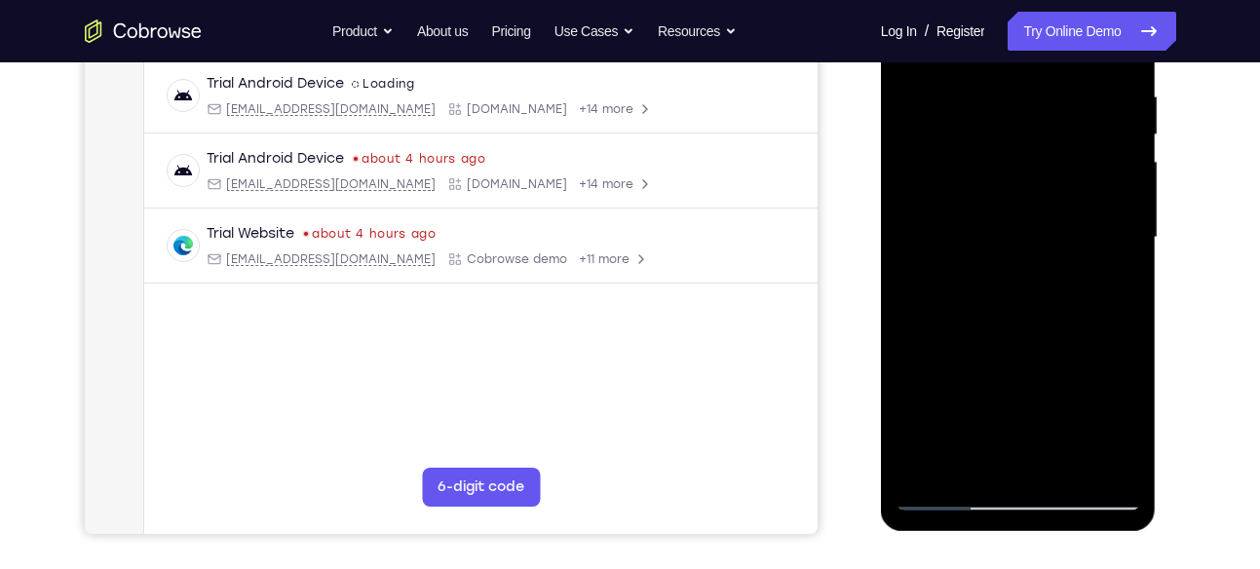
click at [1031, 132] on div at bounding box center [1018, 238] width 246 height 546
click at [1125, 211] on div at bounding box center [1018, 238] width 246 height 546
drag, startPoint x: 1037, startPoint y: 288, endPoint x: 1014, endPoint y: 28, distance: 261.1
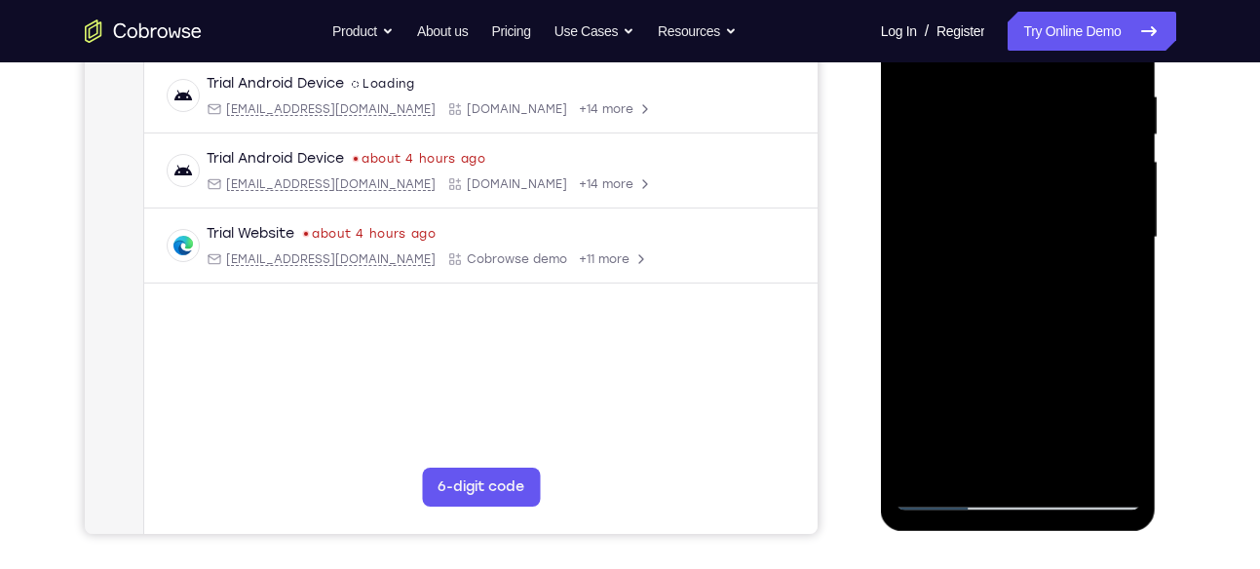
click at [1014, 28] on div at bounding box center [1018, 238] width 246 height 546
drag, startPoint x: 1025, startPoint y: 259, endPoint x: 1032, endPoint y: 165, distance: 94.8
click at [1032, 165] on div at bounding box center [1018, 238] width 246 height 546
drag, startPoint x: 1081, startPoint y: 204, endPoint x: 1081, endPoint y: 258, distance: 54.6
click at [1081, 258] on div at bounding box center [1018, 238] width 246 height 546
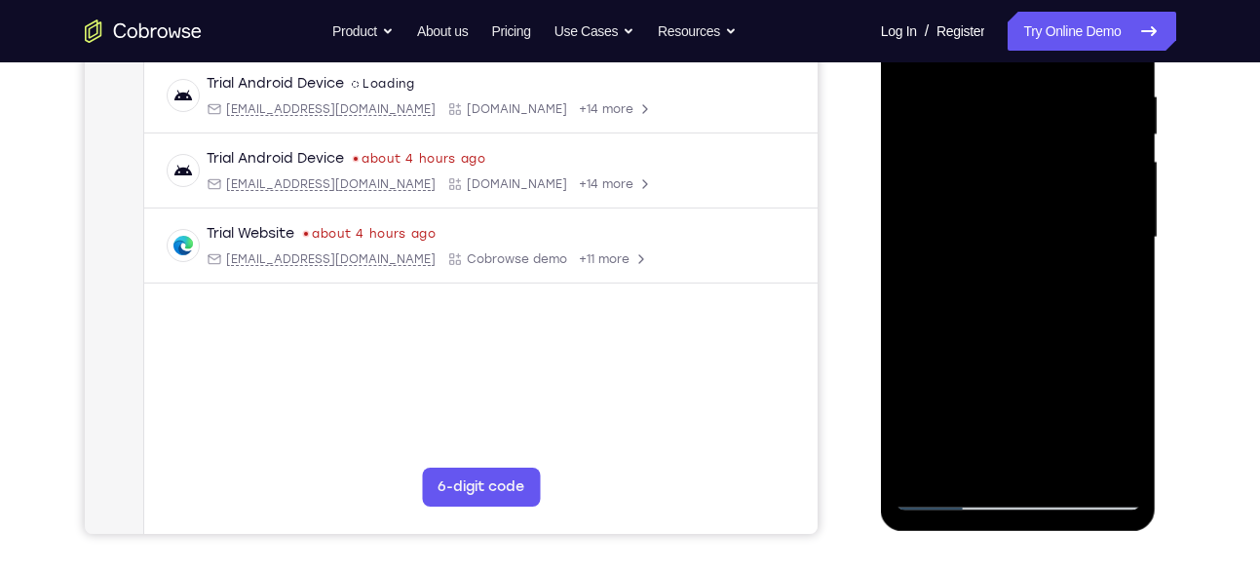
click at [1122, 192] on div at bounding box center [1018, 238] width 246 height 546
drag, startPoint x: 1037, startPoint y: 315, endPoint x: 1033, endPoint y: 203, distance: 112.1
click at [1033, 203] on div at bounding box center [1018, 238] width 246 height 546
drag, startPoint x: 1044, startPoint y: 283, endPoint x: 1039, endPoint y: 152, distance: 130.7
click at [1039, 152] on div at bounding box center [1018, 238] width 246 height 546
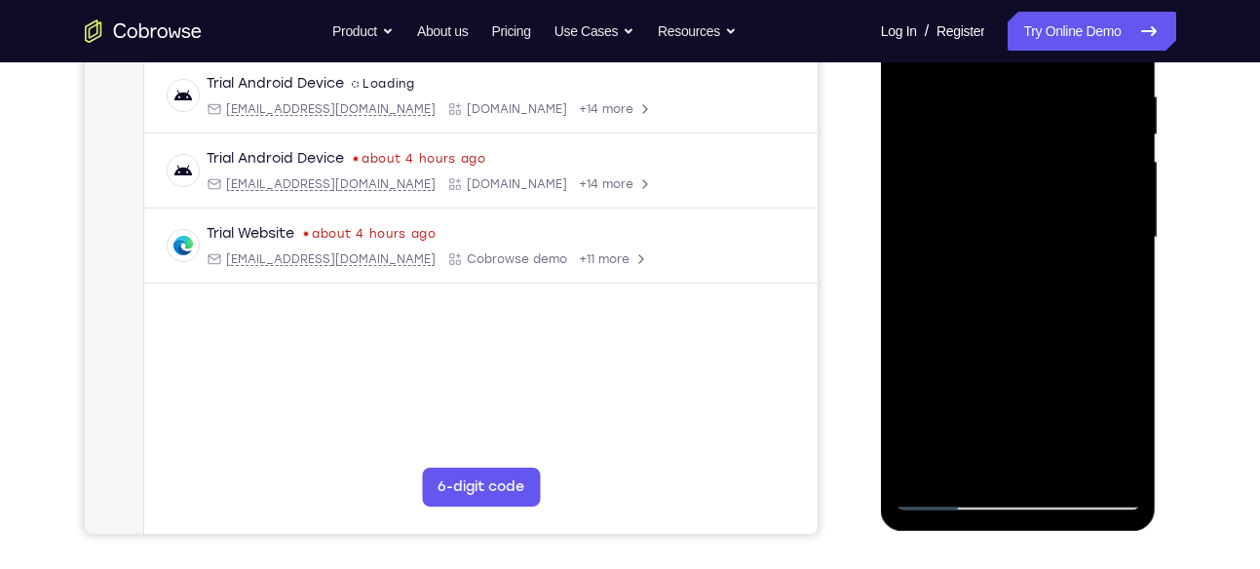
drag, startPoint x: 1045, startPoint y: 377, endPoint x: 1044, endPoint y: 211, distance: 165.6
click at [1044, 211] on div at bounding box center [1018, 238] width 246 height 546
drag, startPoint x: 1043, startPoint y: 287, endPoint x: 1044, endPoint y: 98, distance: 189.0
click at [1044, 98] on div at bounding box center [1018, 238] width 246 height 546
drag, startPoint x: 1040, startPoint y: 350, endPoint x: 1044, endPoint y: 149, distance: 200.8
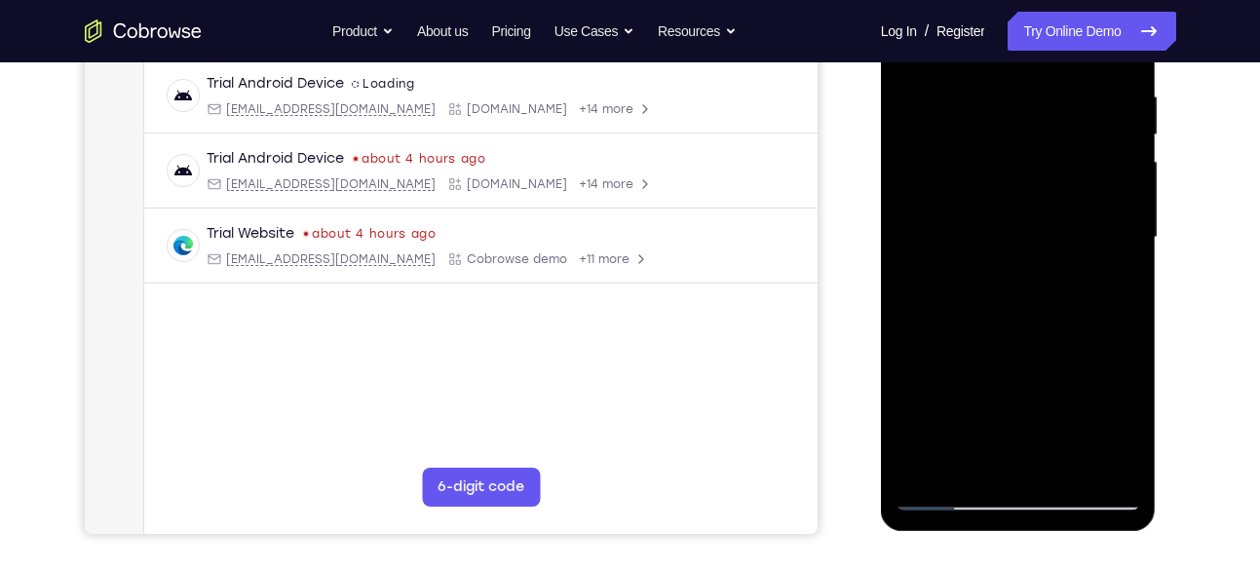
click at [1044, 149] on div at bounding box center [1018, 238] width 246 height 546
drag, startPoint x: 1045, startPoint y: 347, endPoint x: 1047, endPoint y: 111, distance: 235.8
click at [1047, 111] on div at bounding box center [1018, 238] width 246 height 546
drag, startPoint x: 1011, startPoint y: 378, endPoint x: 1036, endPoint y: 102, distance: 276.8
click at [1036, 102] on div at bounding box center [1018, 238] width 246 height 546
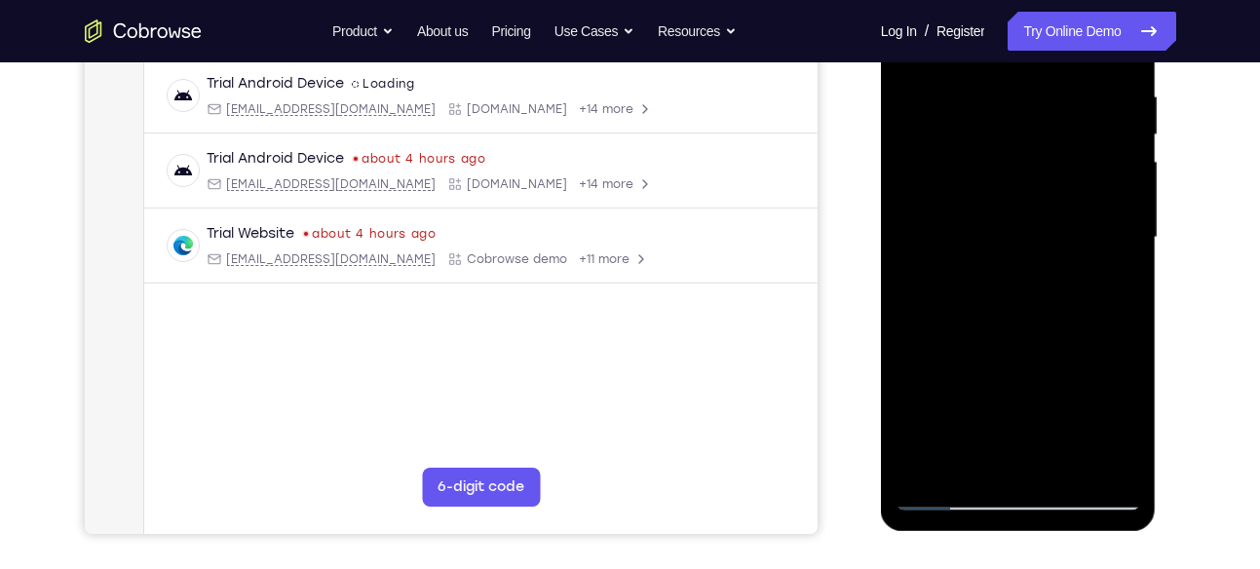
click at [918, 464] on div at bounding box center [1018, 238] width 246 height 546
click at [990, 94] on div at bounding box center [1018, 238] width 246 height 546
click at [1092, 459] on div at bounding box center [1018, 238] width 246 height 546
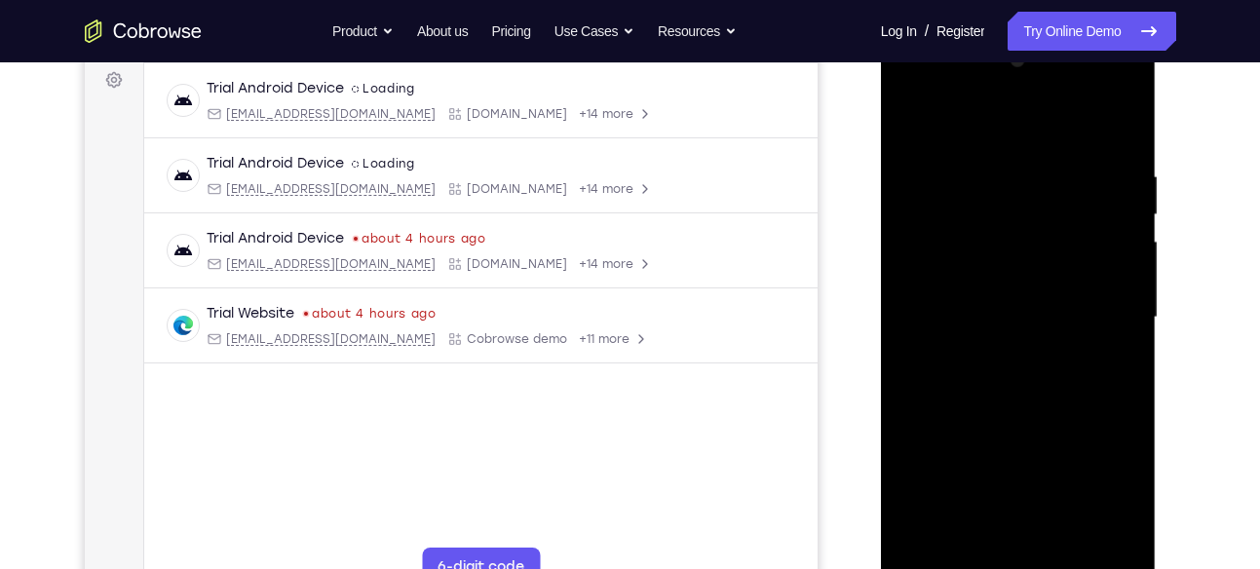
scroll to position [308, 0]
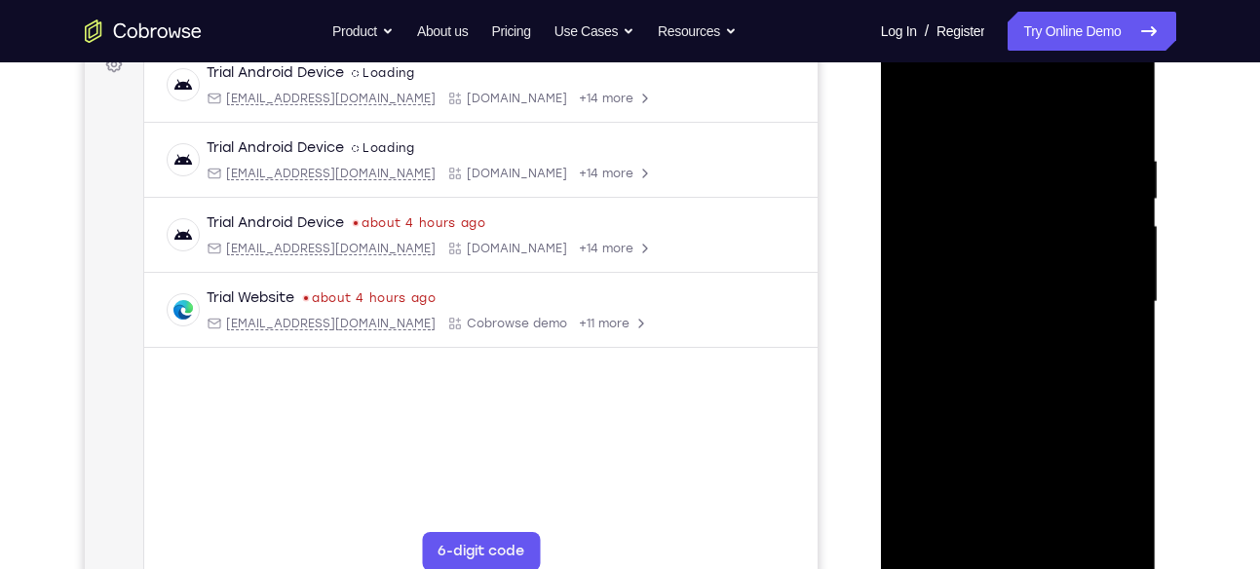
click at [1089, 298] on div at bounding box center [1018, 302] width 246 height 546
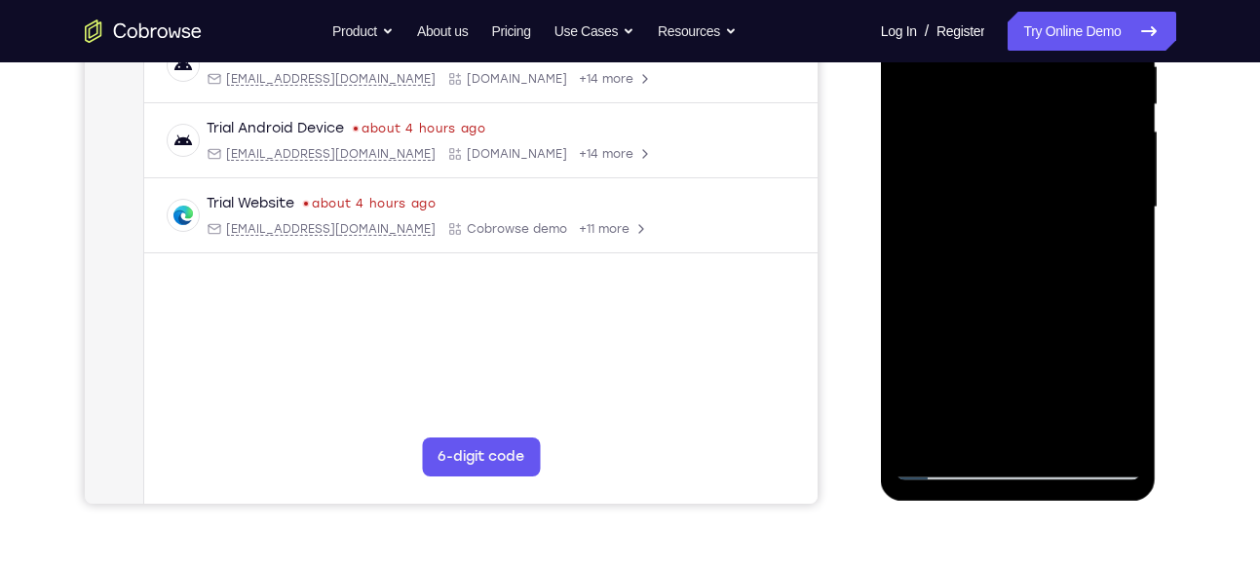
scroll to position [403, 0]
click at [1095, 431] on div at bounding box center [1018, 207] width 246 height 546
click at [1129, 242] on div at bounding box center [1018, 207] width 246 height 546
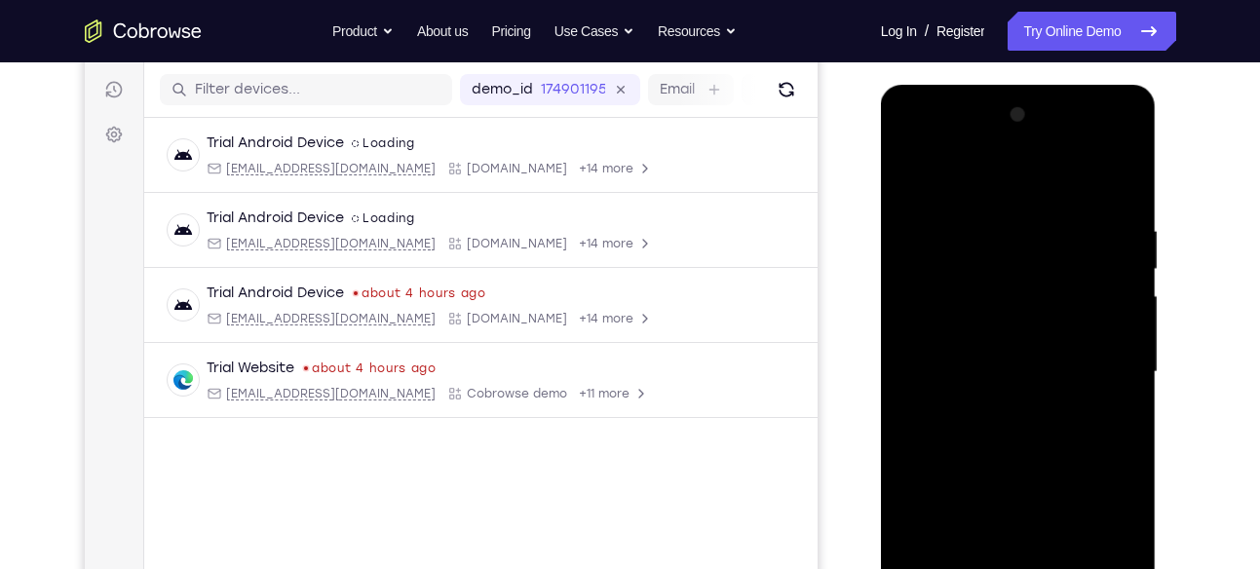
click at [1129, 242] on div at bounding box center [1018, 372] width 246 height 546
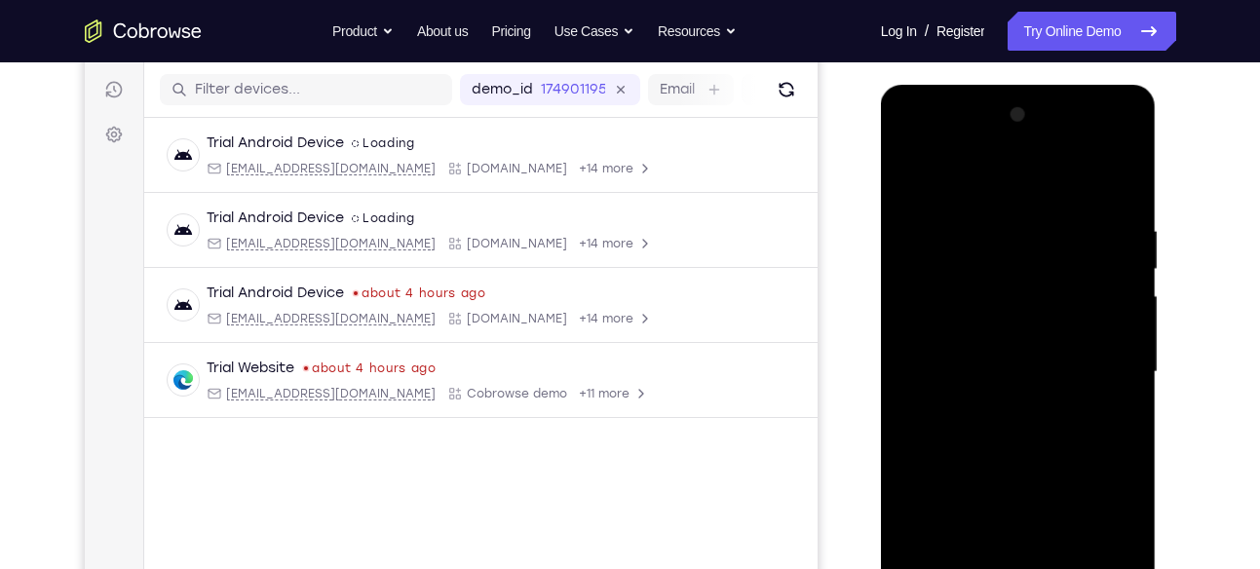
click at [1128, 248] on div at bounding box center [1018, 372] width 246 height 546
drag, startPoint x: 1120, startPoint y: 241, endPoint x: 909, endPoint y: 273, distance: 213.9
click at [909, 273] on div at bounding box center [1018, 372] width 246 height 546
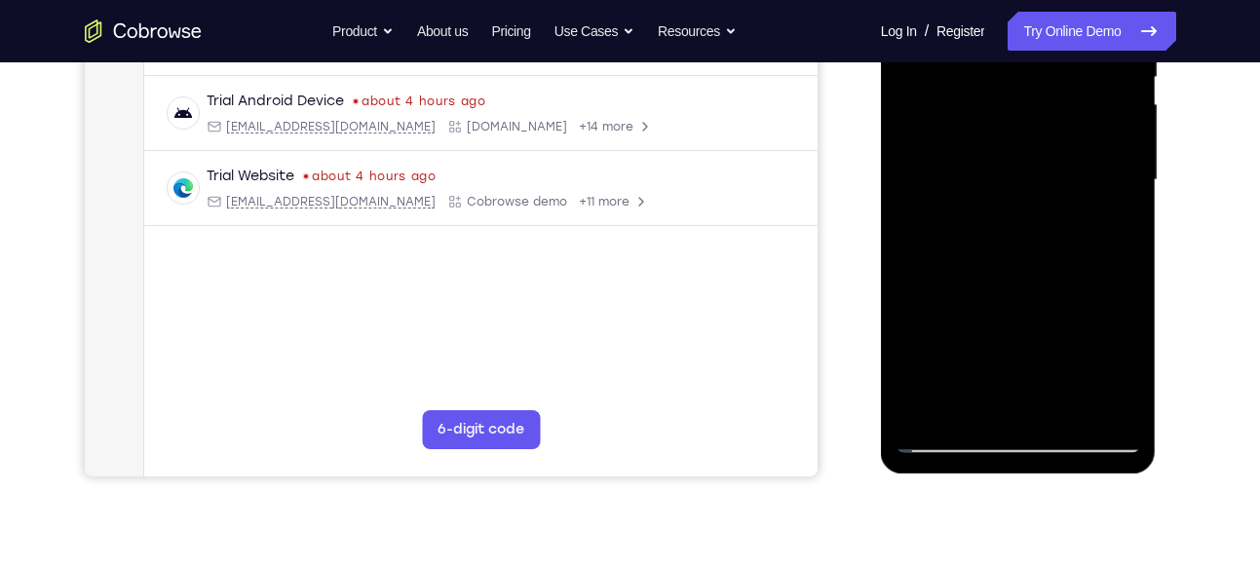
scroll to position [444, 0]
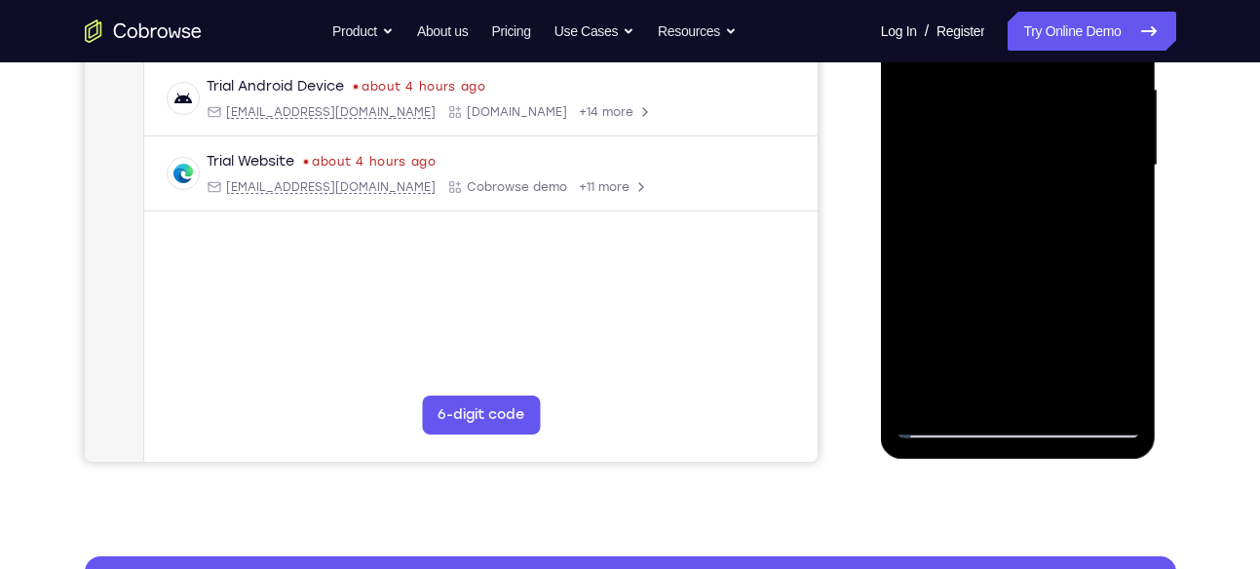
click at [1095, 391] on div at bounding box center [1018, 166] width 246 height 546
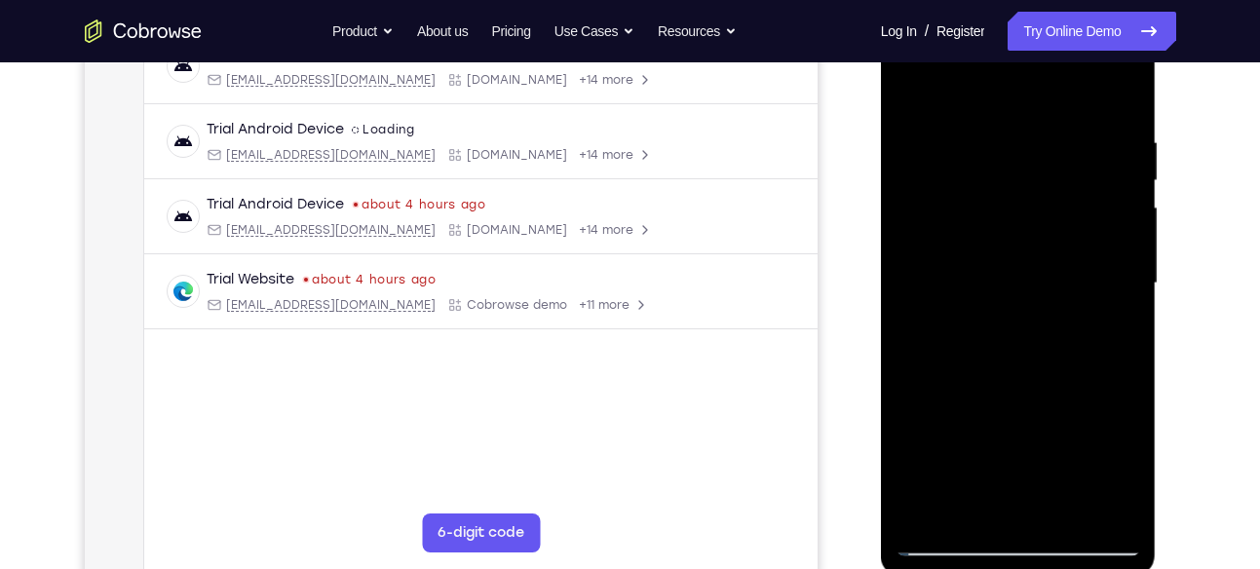
scroll to position [287, 0]
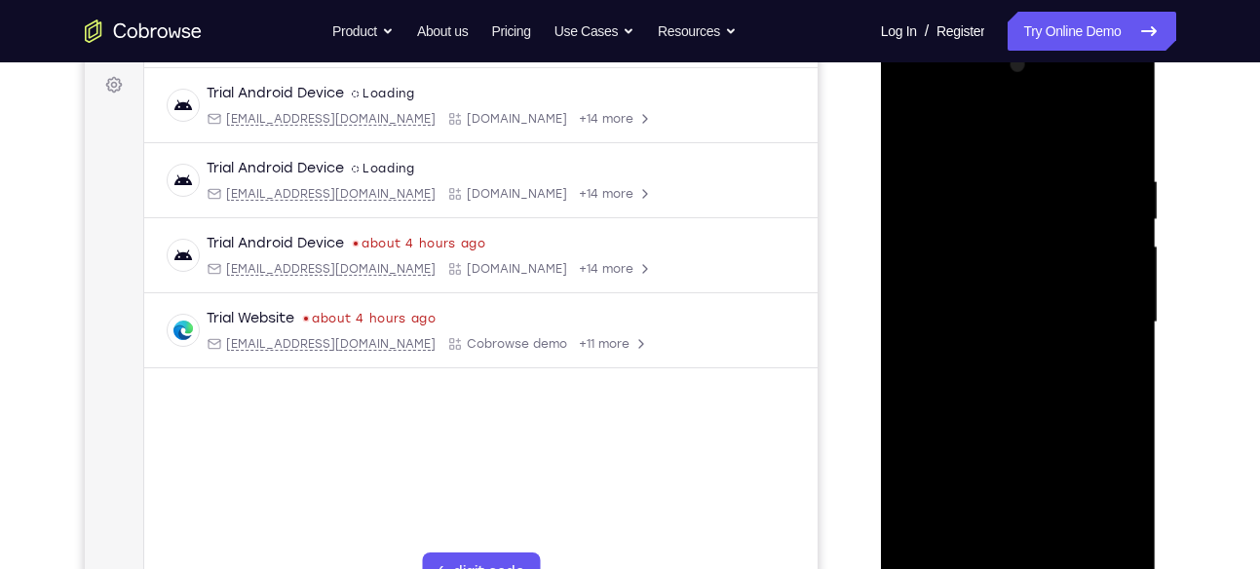
drag, startPoint x: 1063, startPoint y: 289, endPoint x: 924, endPoint y: 305, distance: 140.2
click at [924, 305] on div at bounding box center [1018, 323] width 246 height 546
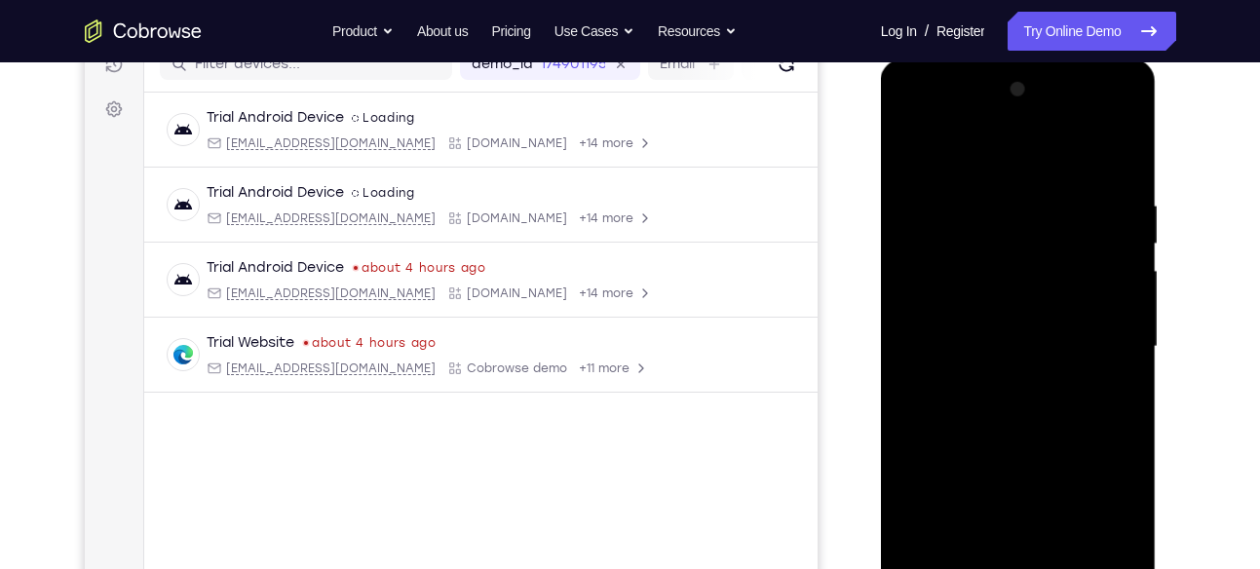
scroll to position [259, 0]
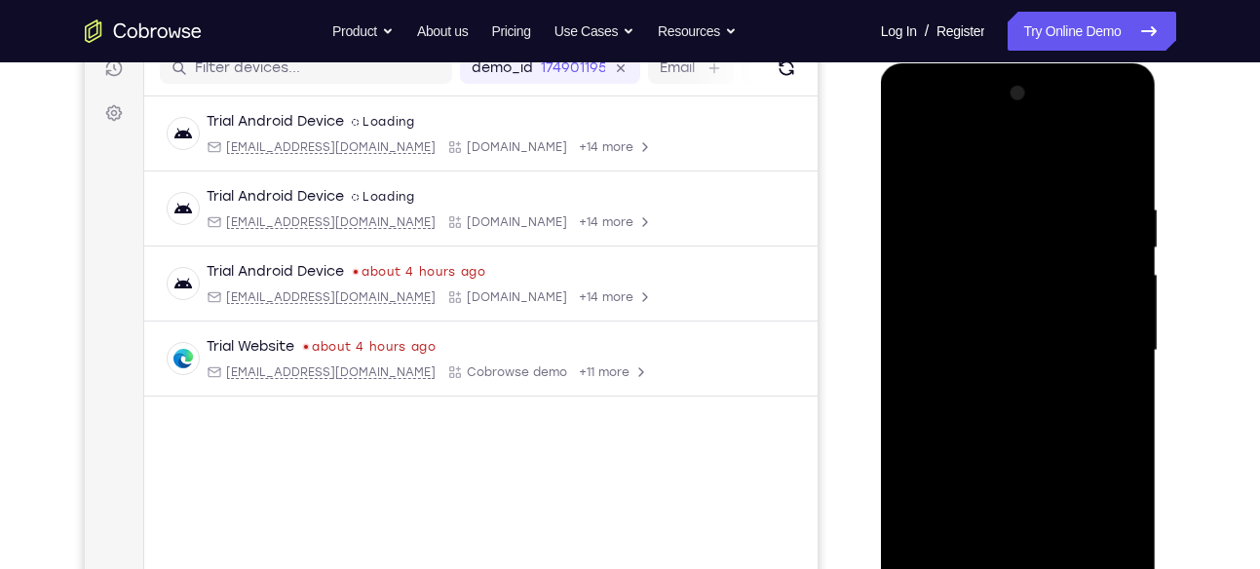
click at [1123, 248] on div at bounding box center [1018, 351] width 246 height 546
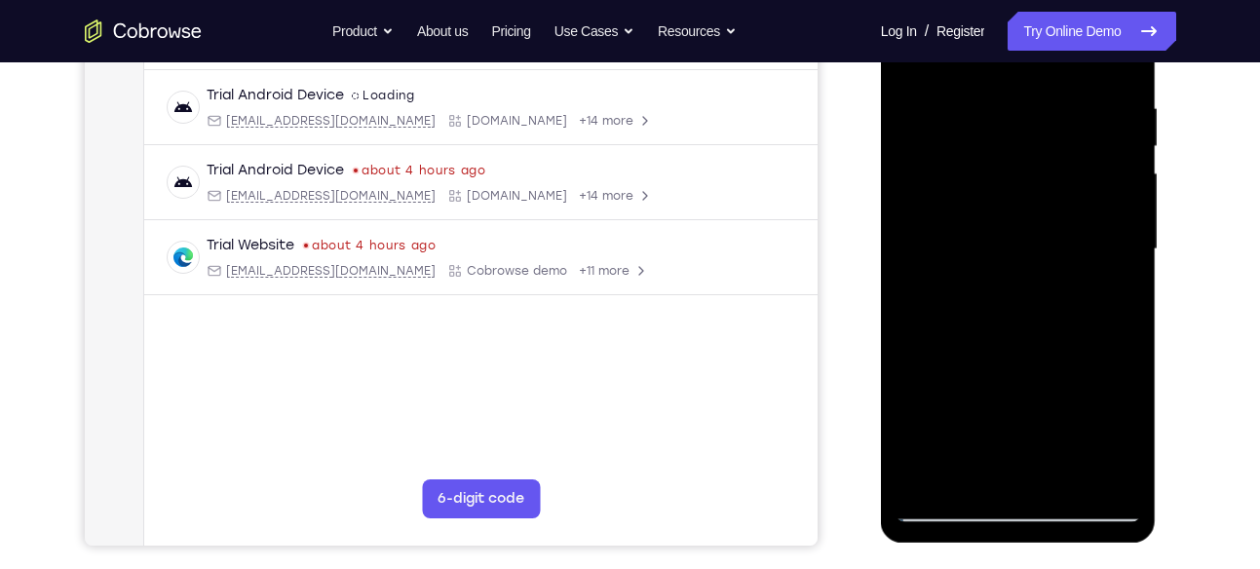
click at [1128, 256] on div at bounding box center [1018, 250] width 246 height 546
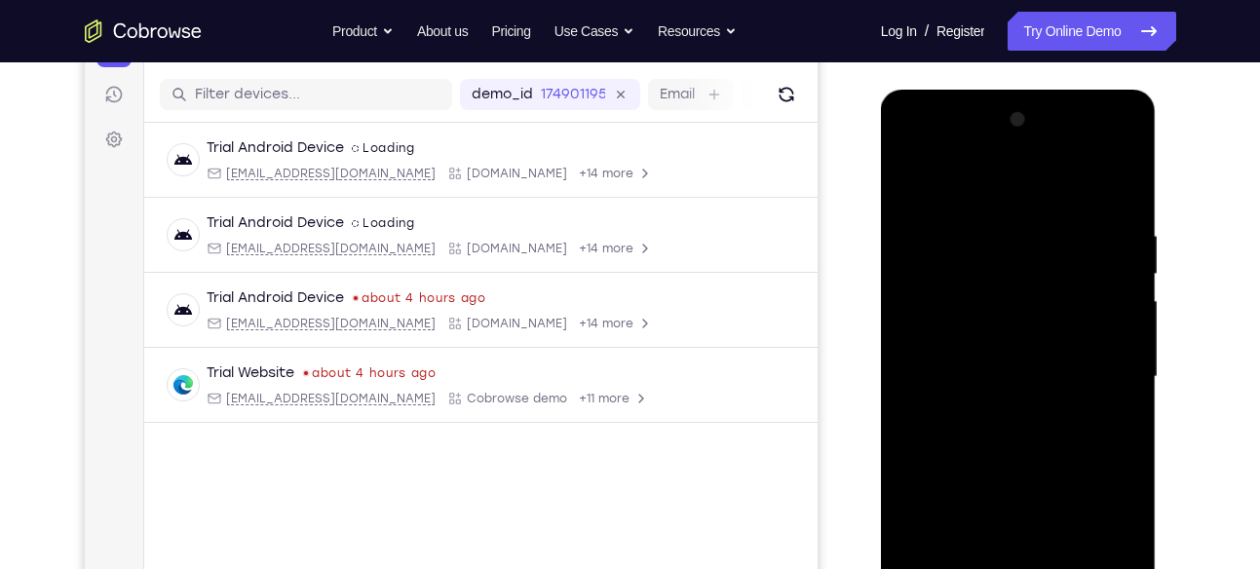
scroll to position [234, 0]
click at [1128, 256] on div at bounding box center [1018, 376] width 246 height 546
click at [1132, 265] on div at bounding box center [1018, 376] width 246 height 546
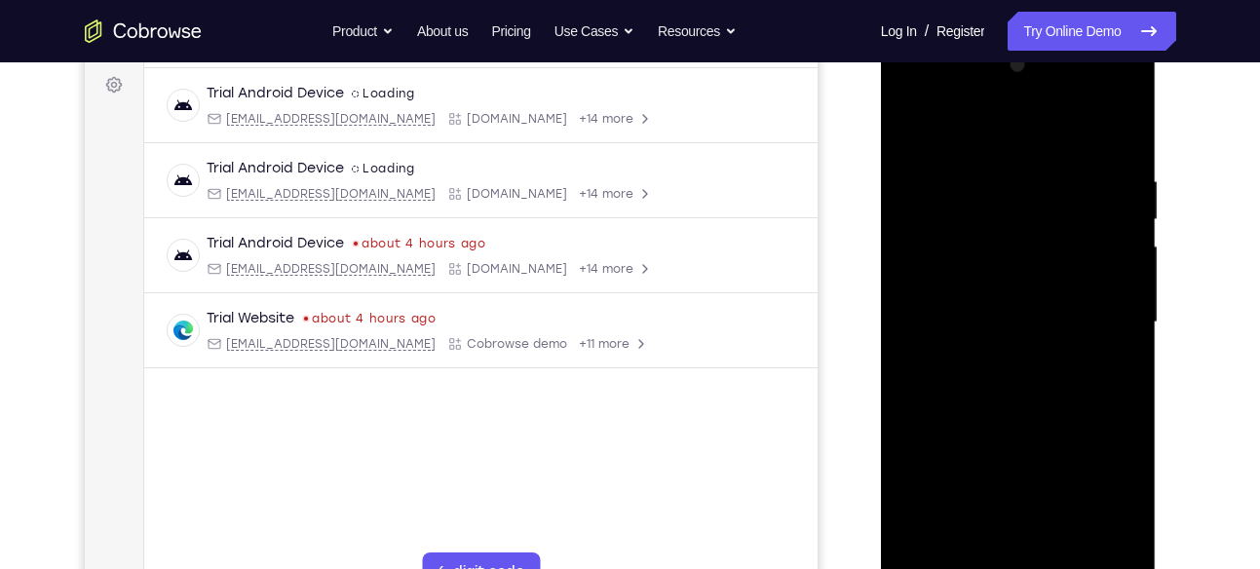
click at [1120, 278] on div at bounding box center [1018, 323] width 246 height 546
click at [1120, 283] on div at bounding box center [1018, 323] width 246 height 546
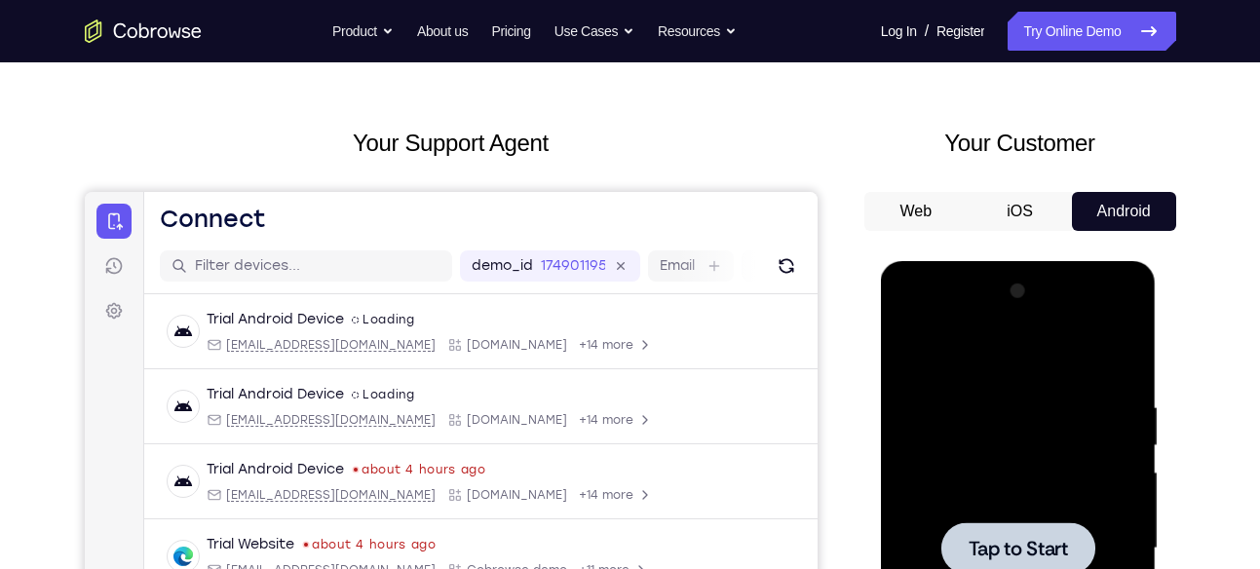
scroll to position [57, 0]
